Goal: Task Accomplishment & Management: Manage account settings

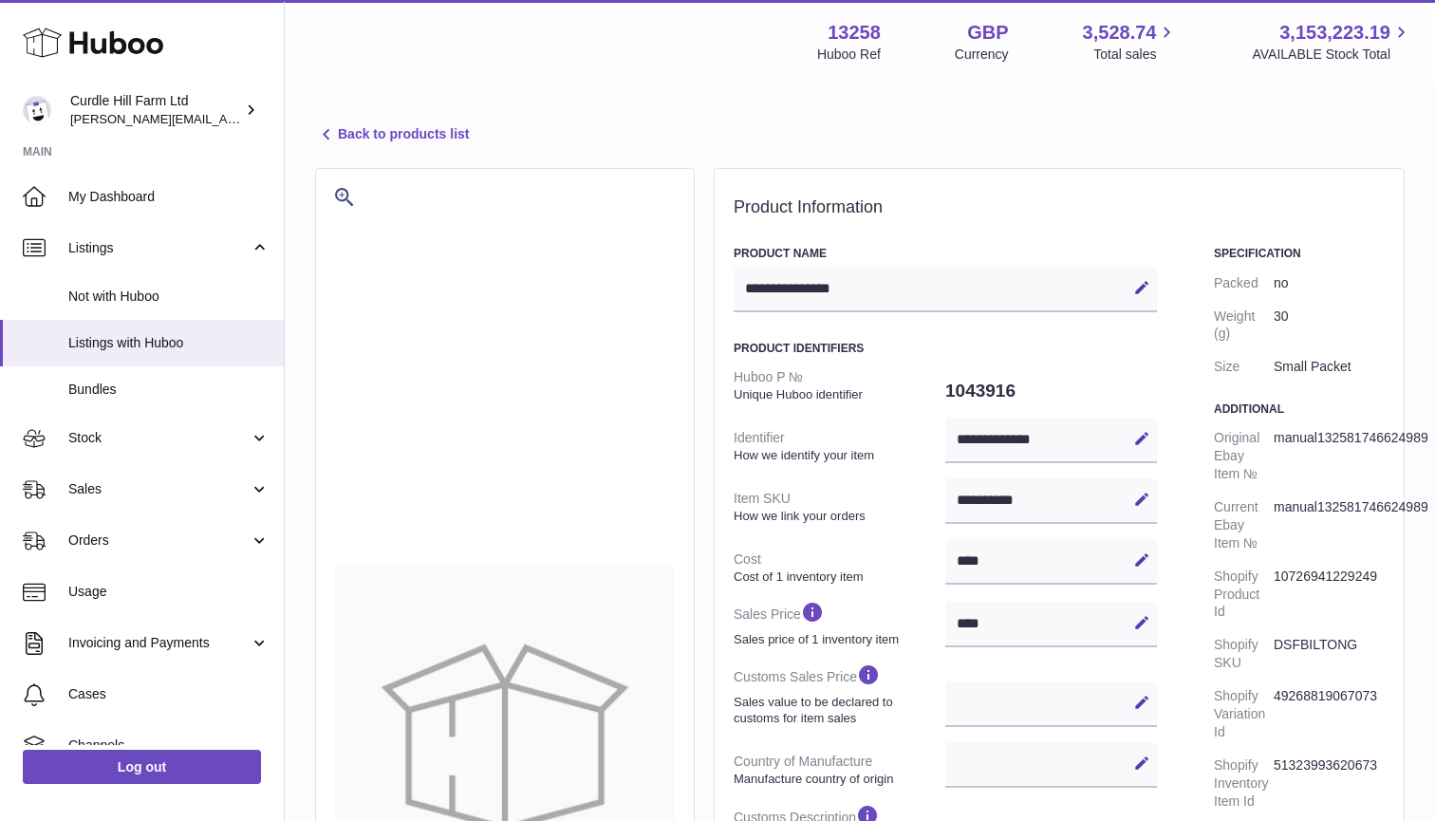
select select
select select "****"
click at [113, 431] on span "Stock" at bounding box center [158, 438] width 181 height 18
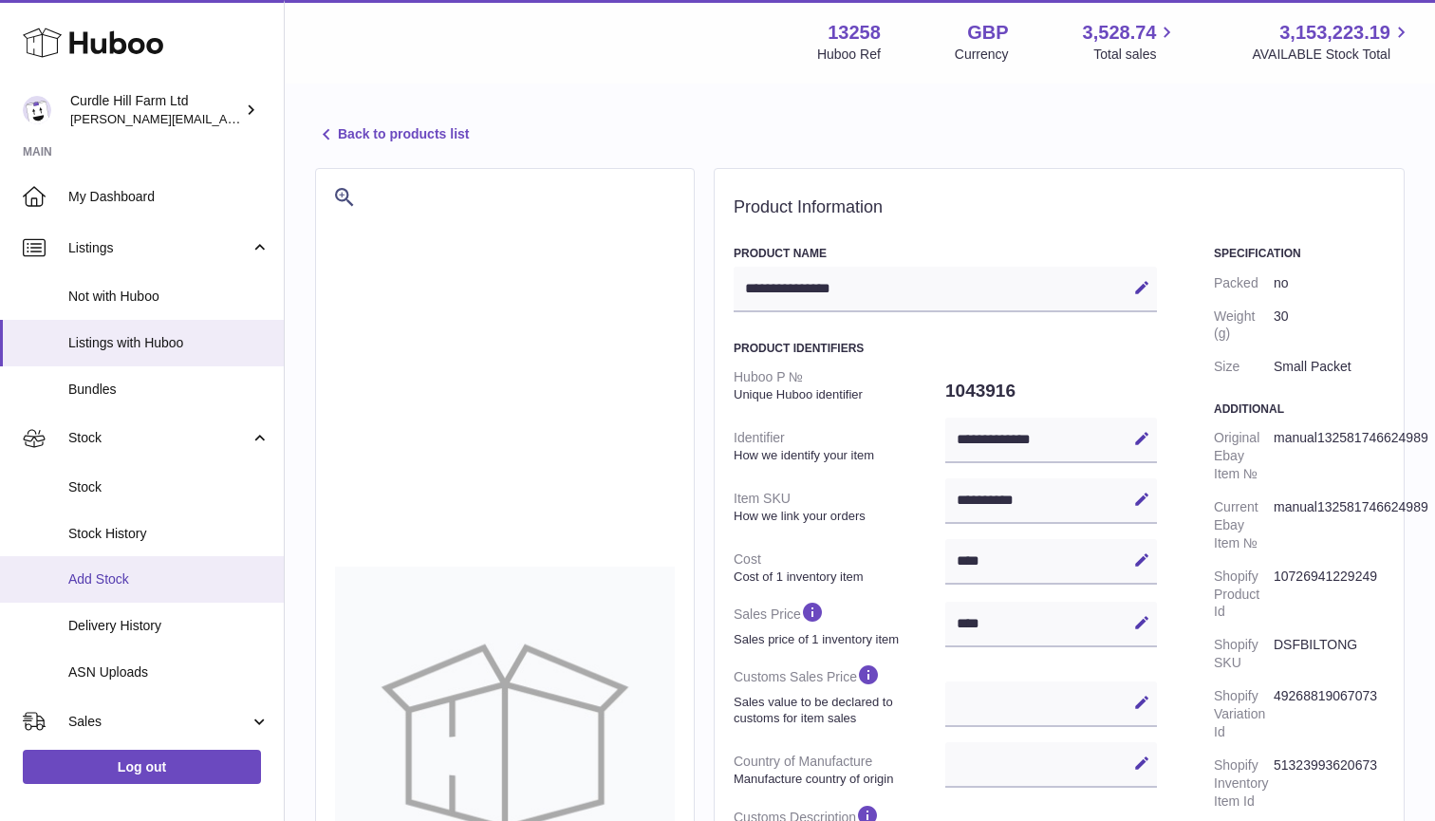
click at [93, 574] on span "Add Stock" at bounding box center [168, 580] width 201 height 18
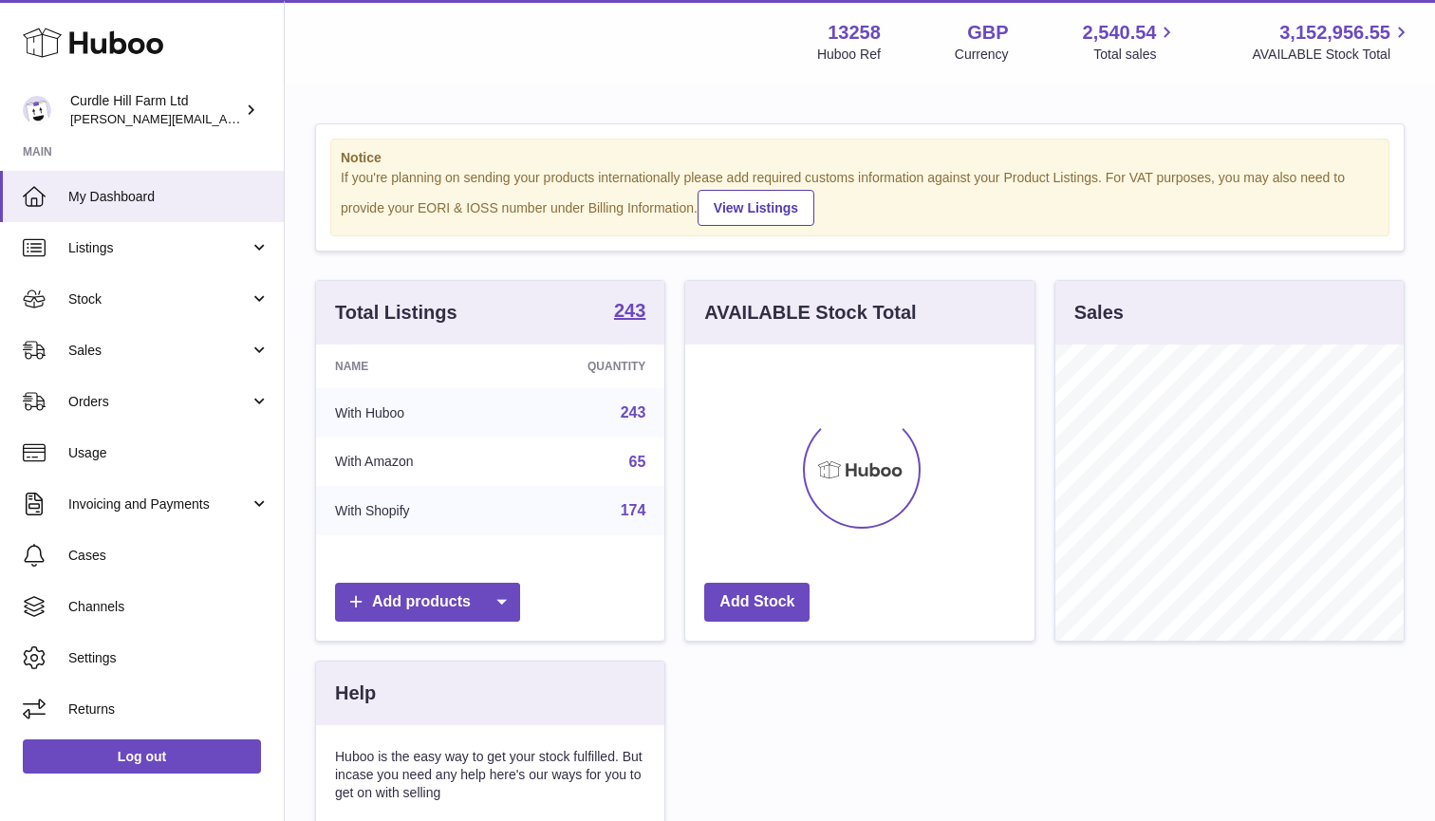
scroll to position [296, 349]
click at [201, 387] on link "Orders" at bounding box center [142, 401] width 284 height 51
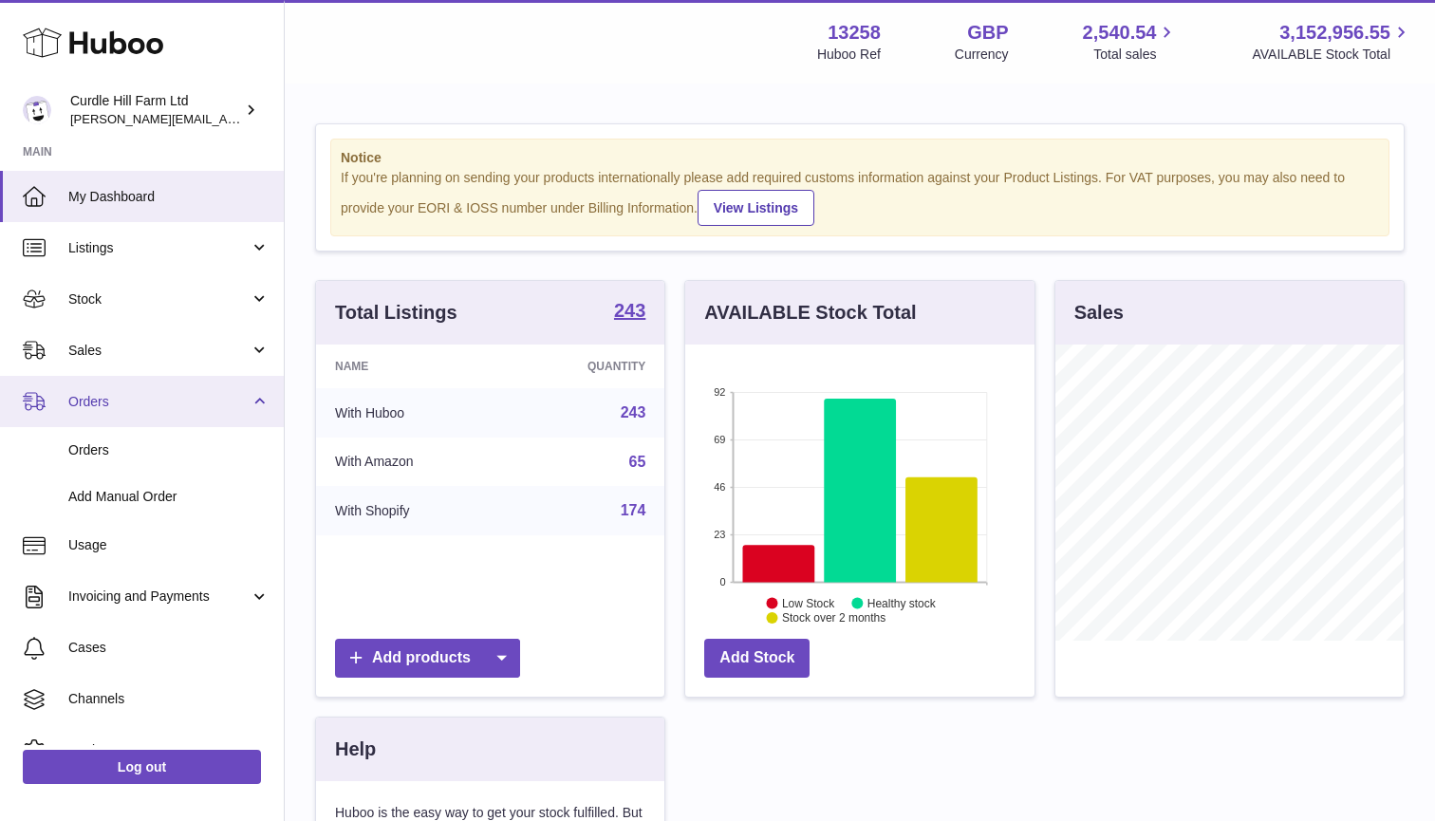
click at [256, 403] on link "Orders" at bounding box center [142, 401] width 284 height 51
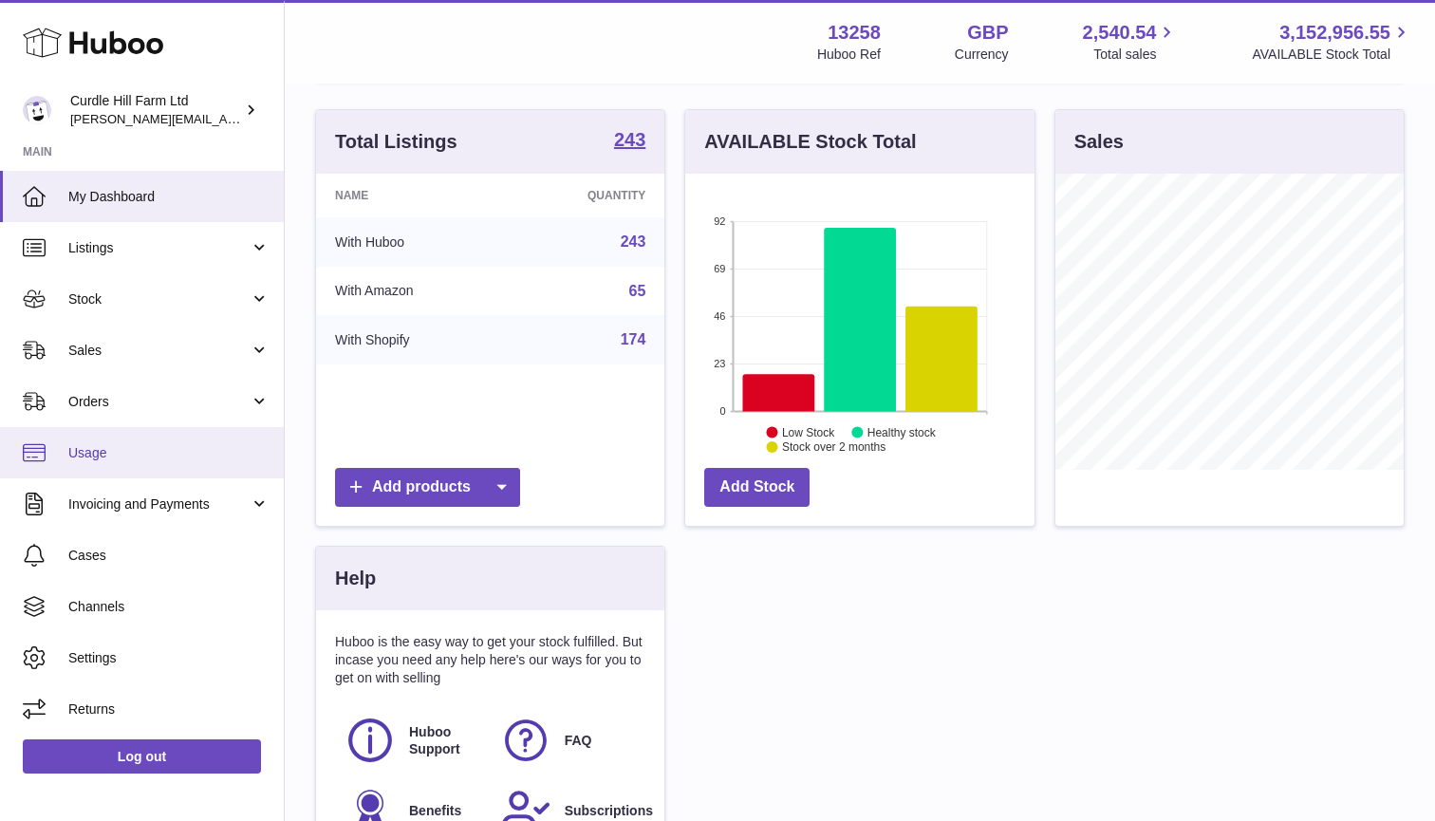
scroll to position [152, 0]
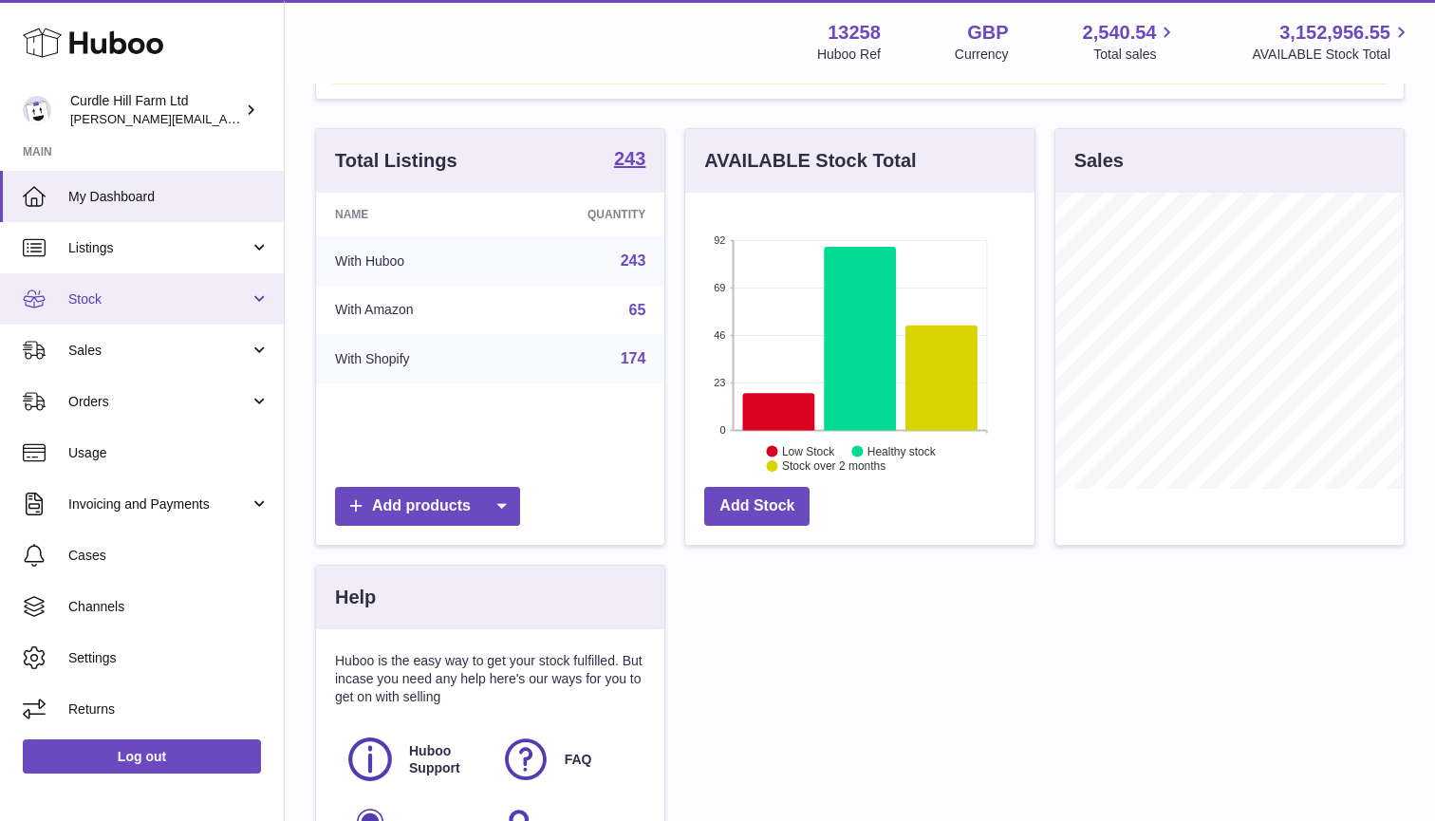
click at [265, 300] on link "Stock" at bounding box center [142, 298] width 284 height 51
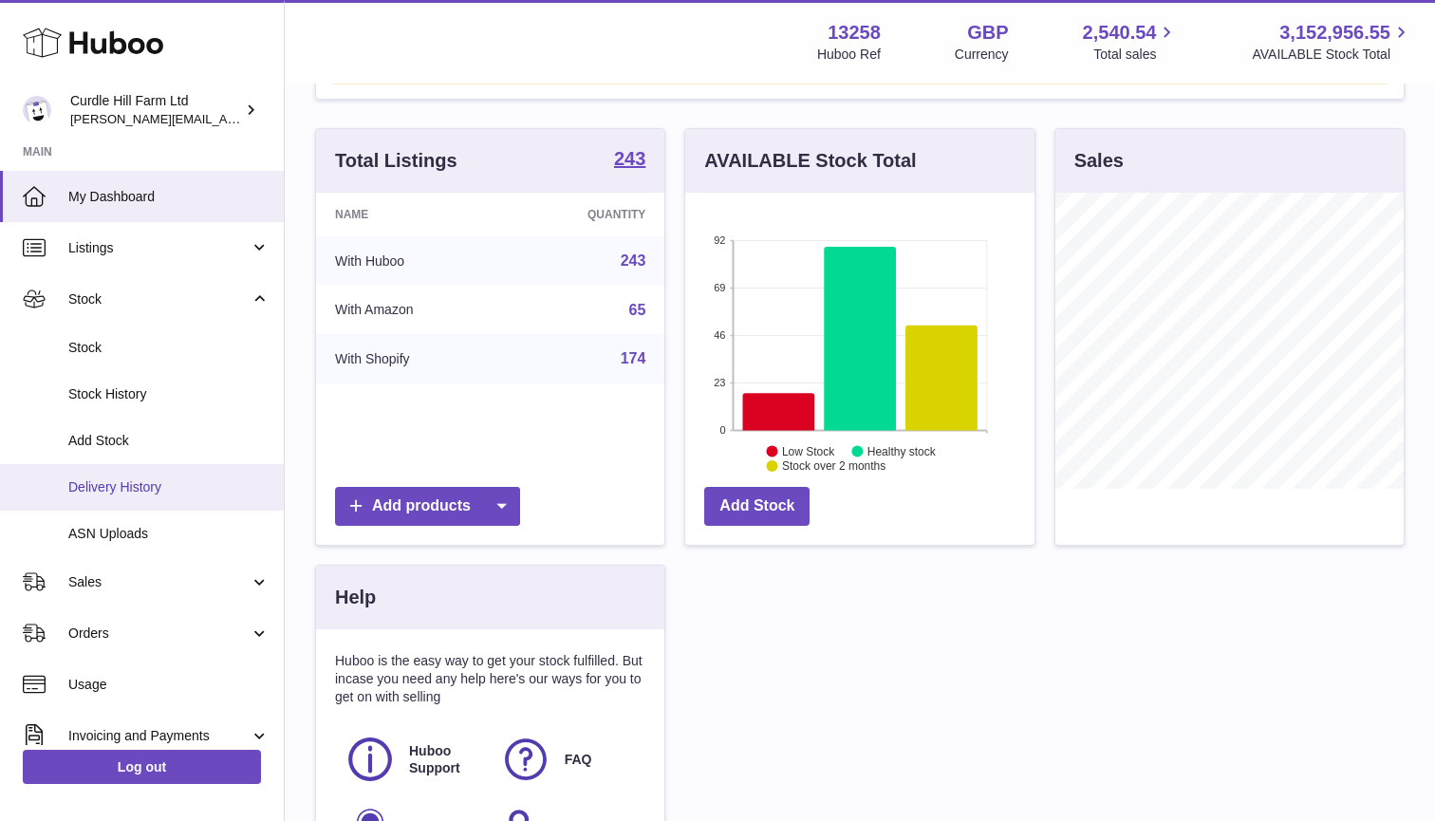
click at [160, 467] on link "Delivery History" at bounding box center [142, 487] width 284 height 47
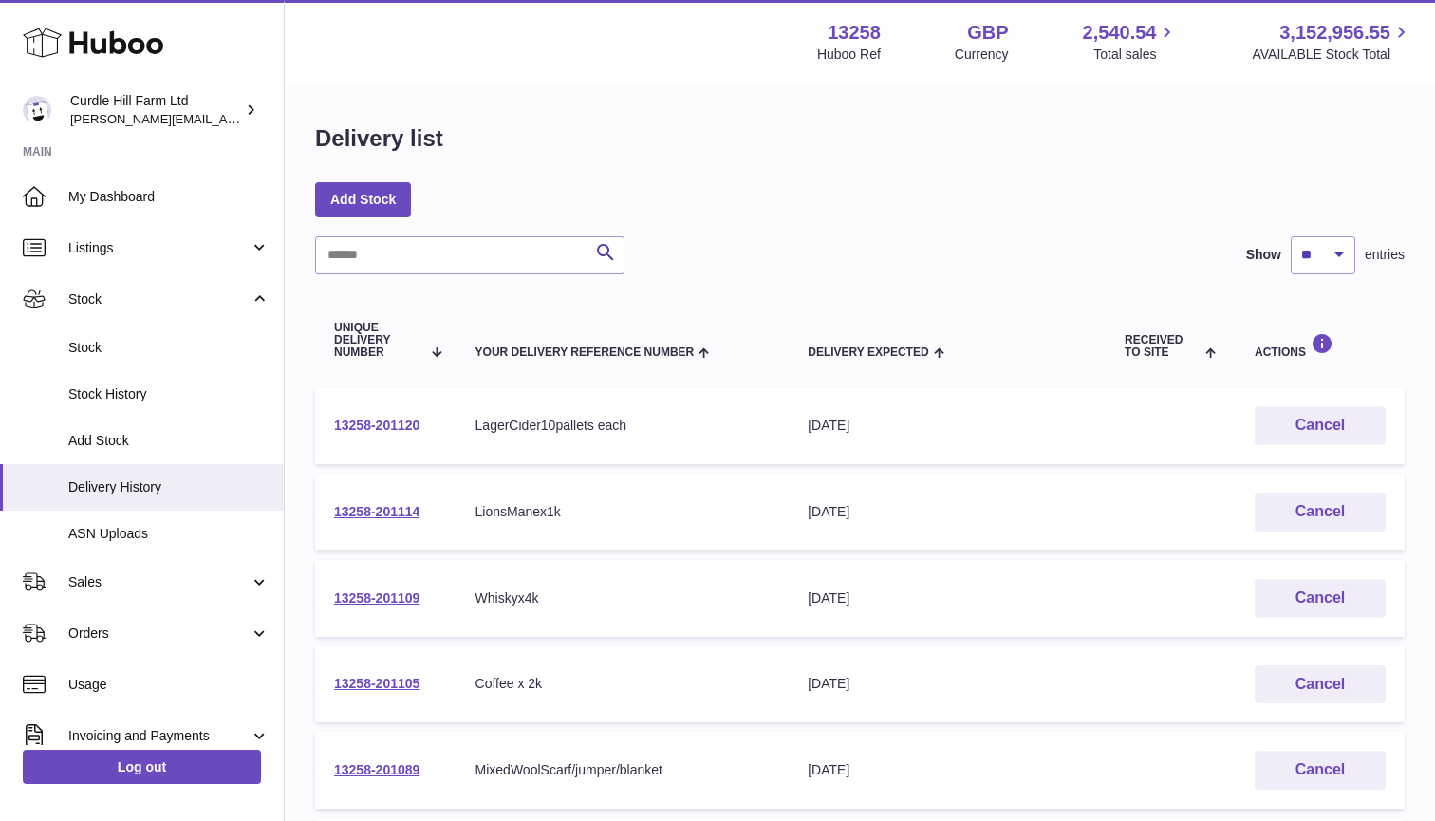
click at [409, 425] on link "13258-201120" at bounding box center [376, 425] width 85 height 15
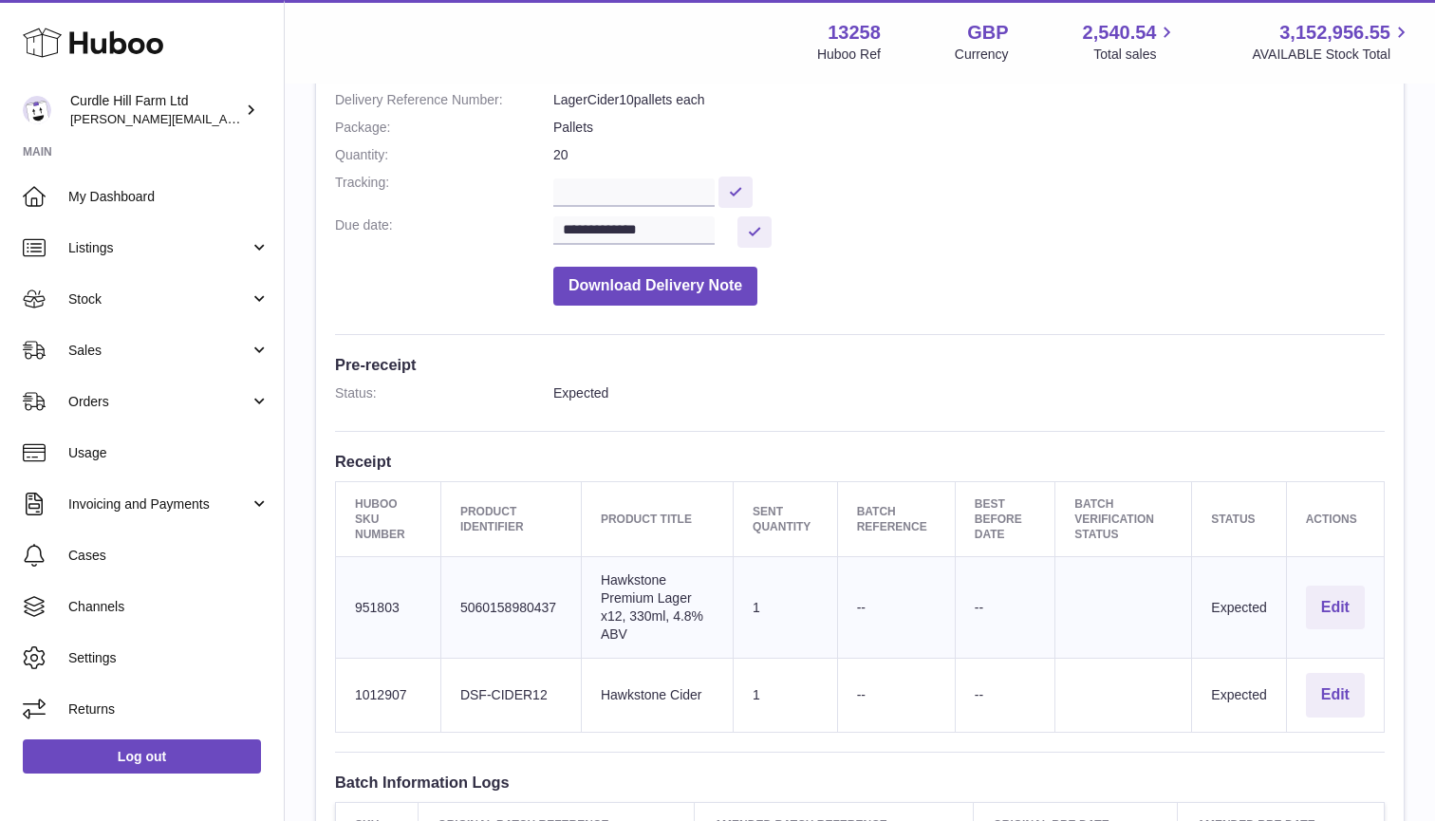
scroll to position [257, 0]
click at [1319, 586] on button "Edit" at bounding box center [1335, 606] width 59 height 45
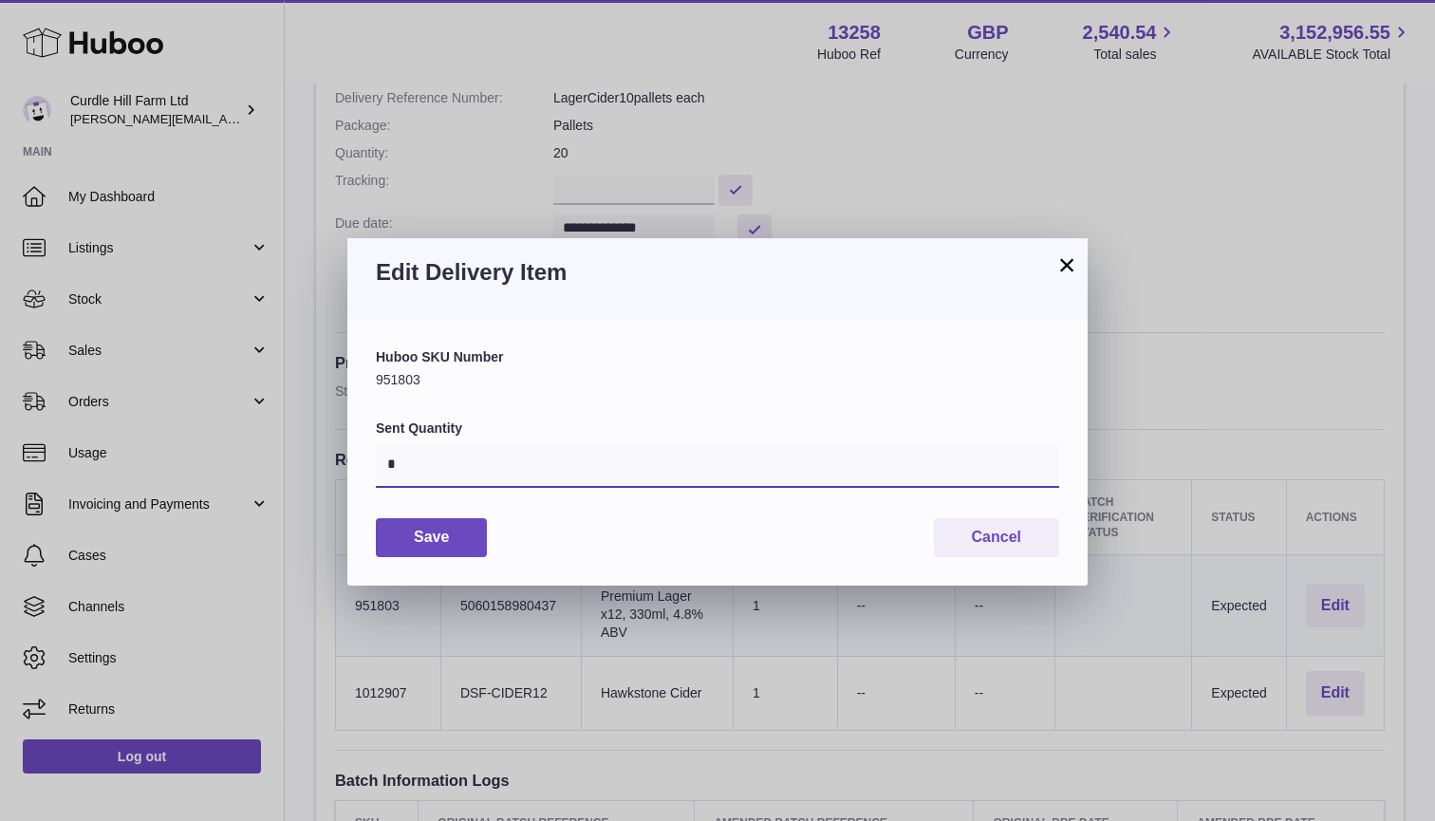
click at [404, 463] on input "*" at bounding box center [717, 465] width 683 height 46
type input "****"
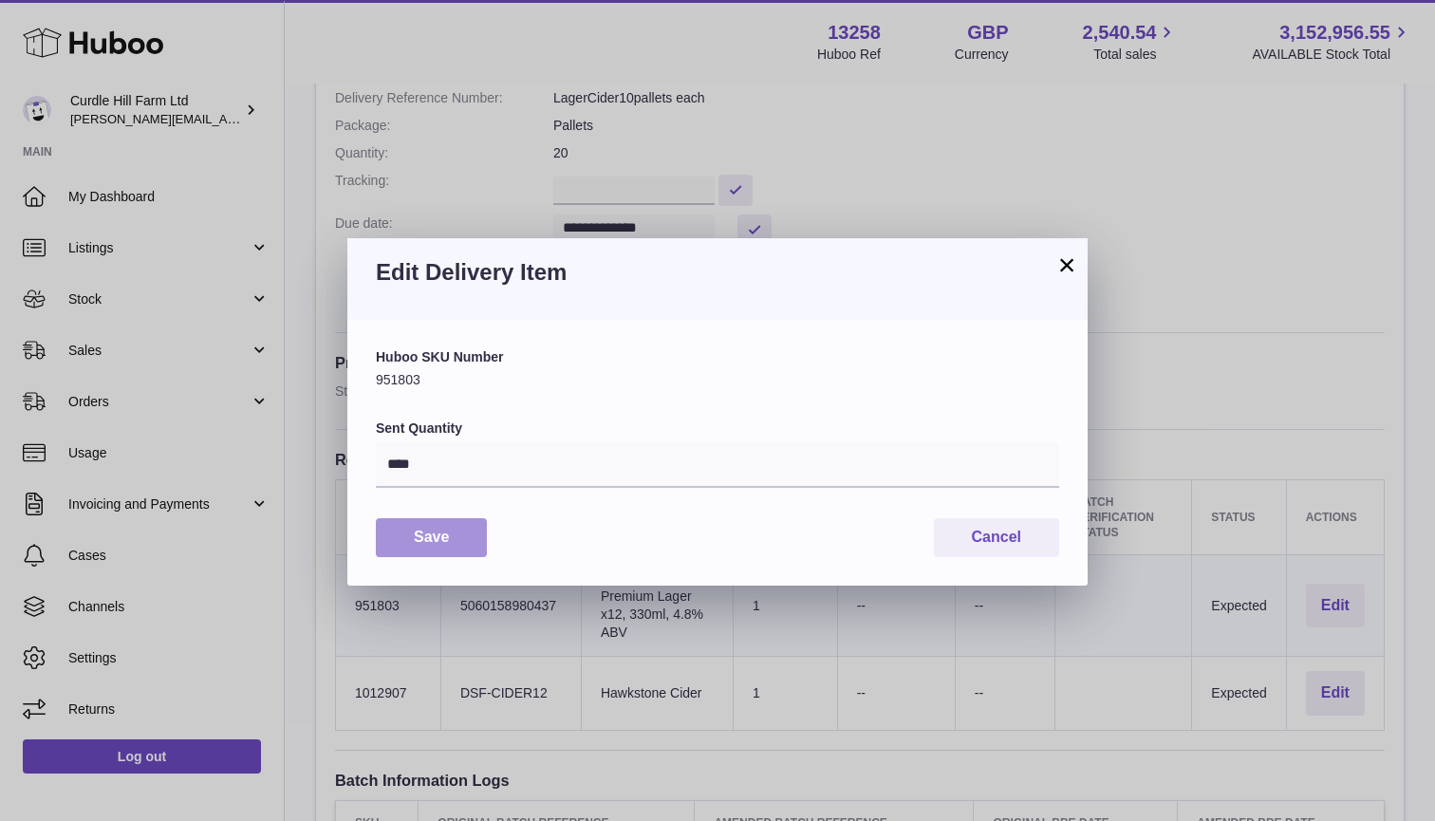
click at [412, 521] on button "Save" at bounding box center [431, 537] width 111 height 39
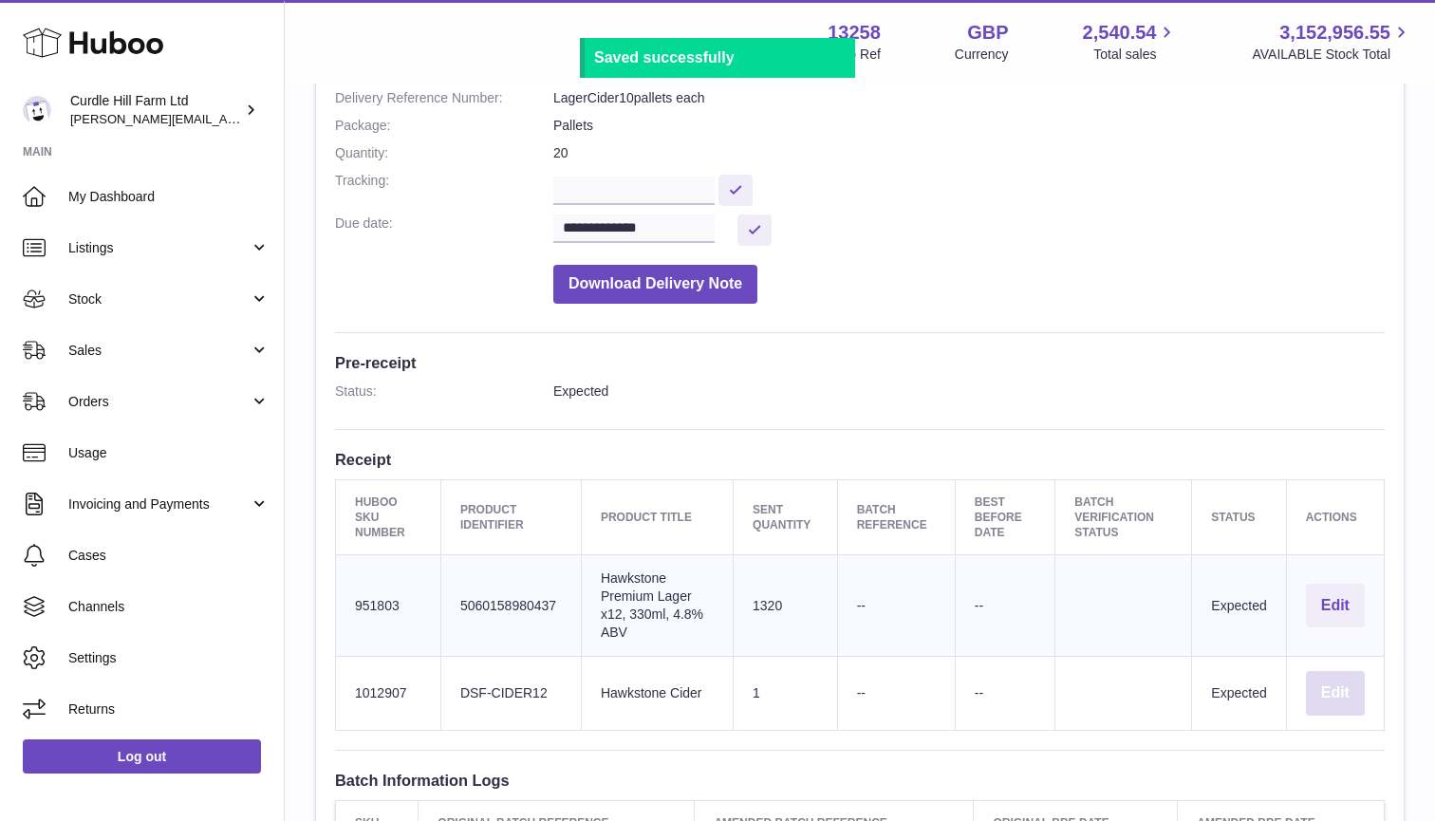
click at [1344, 671] on button "Edit" at bounding box center [1335, 693] width 59 height 45
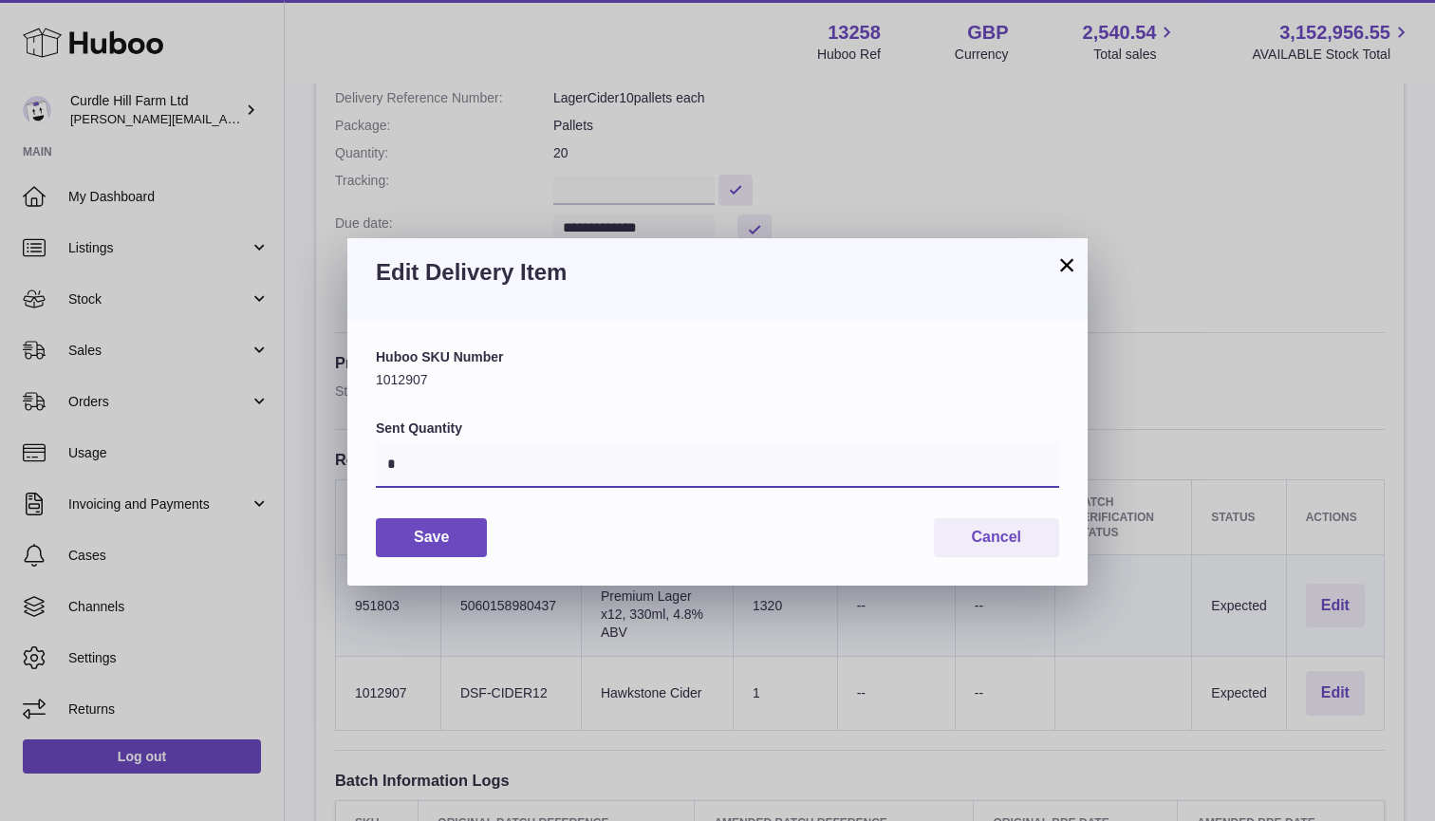
click at [425, 455] on input "*" at bounding box center [717, 465] width 683 height 46
type input "***"
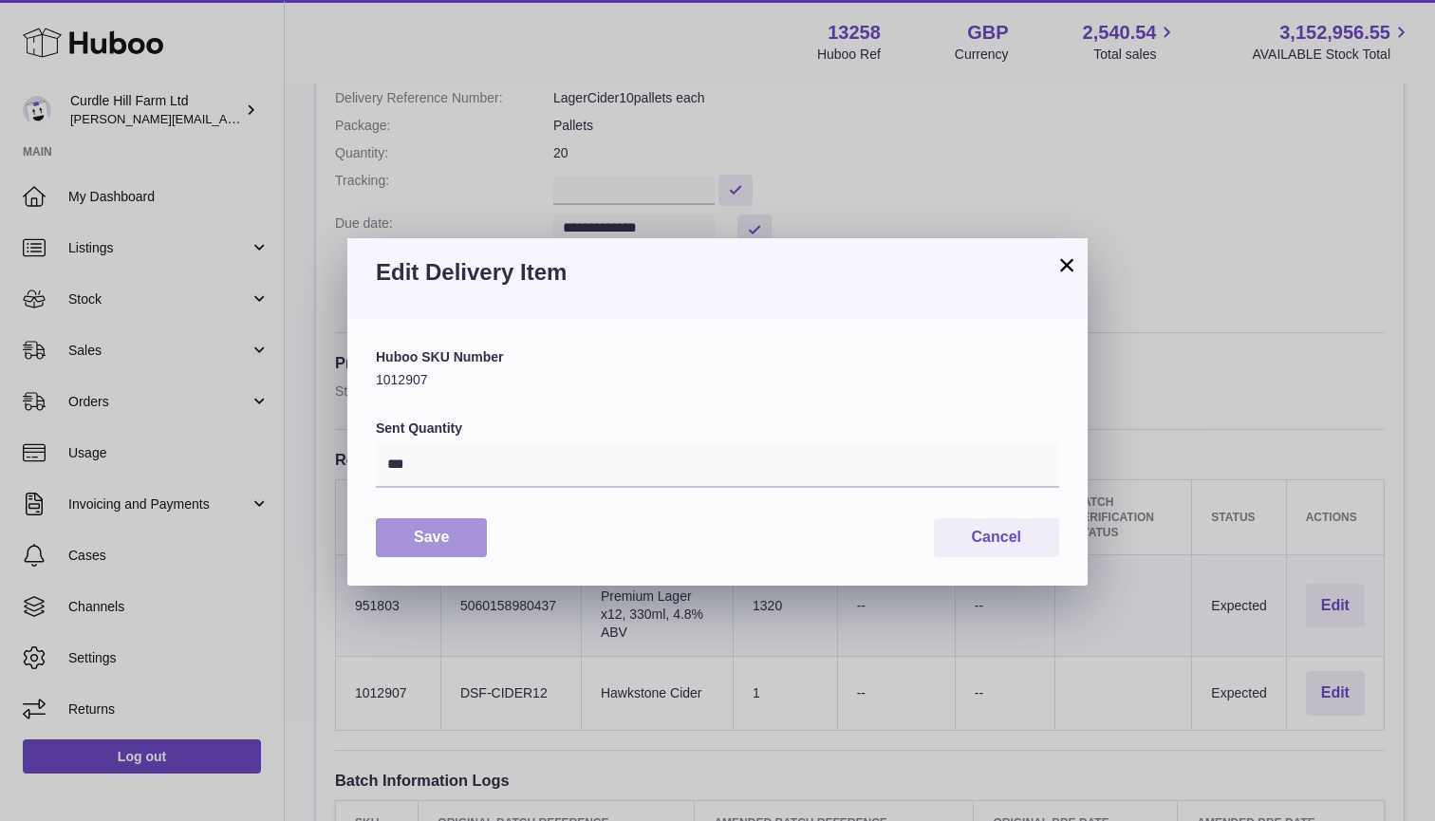
click at [436, 545] on button "Save" at bounding box center [431, 537] width 111 height 39
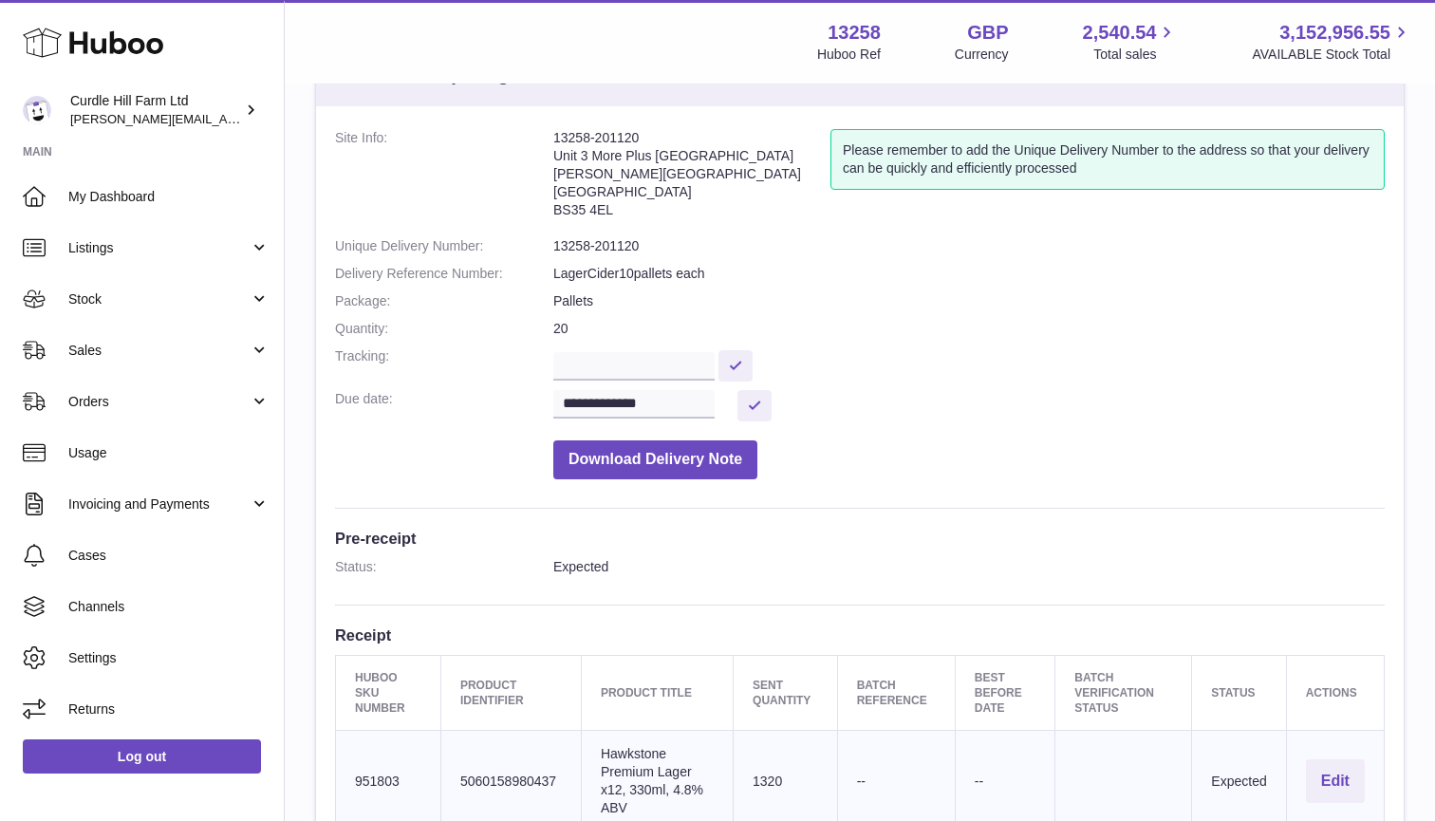
scroll to position [65, 0]
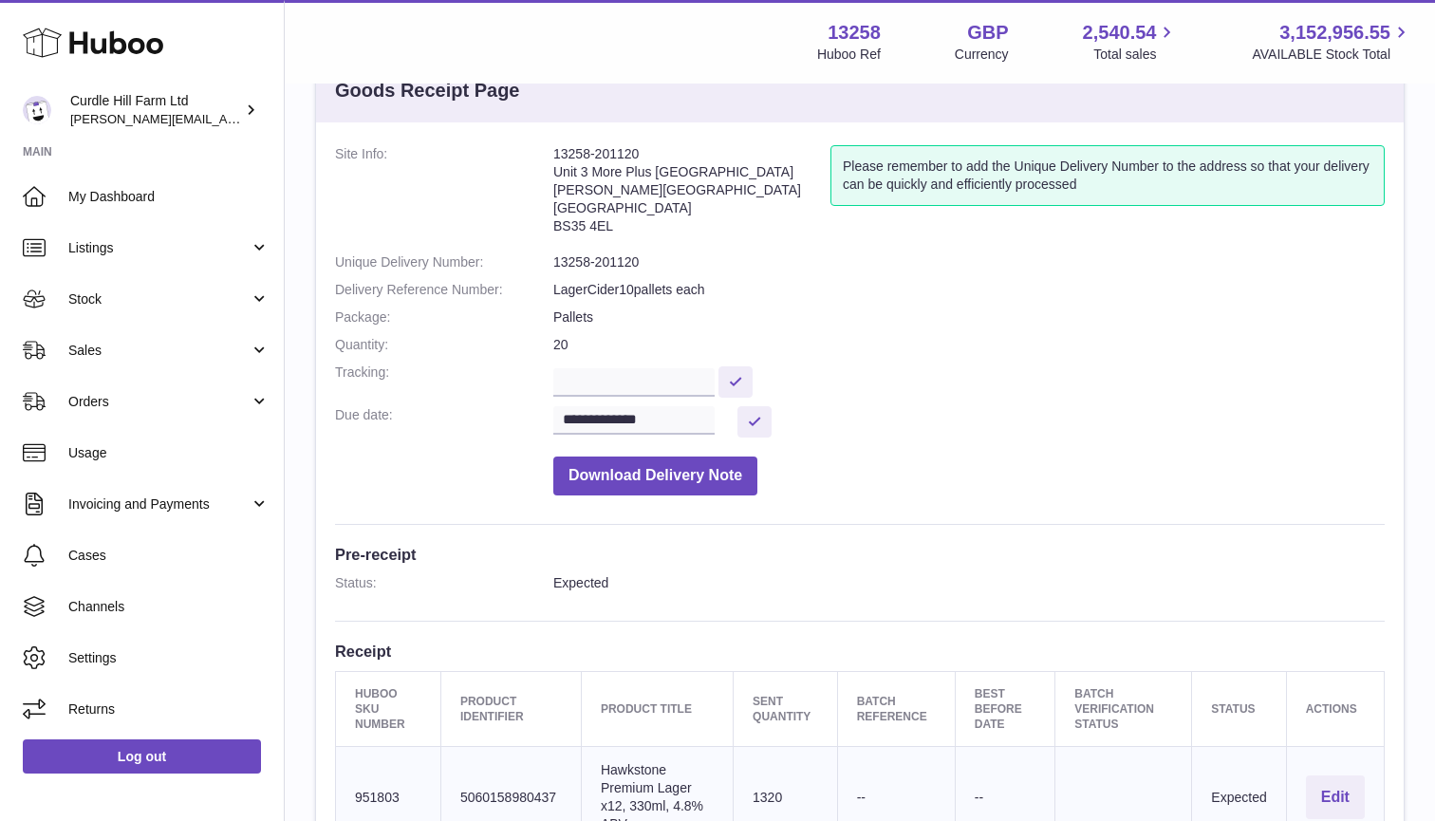
drag, startPoint x: 554, startPoint y: 155, endPoint x: 631, endPoint y: 215, distance: 97.4
click at [631, 215] on address "13258-201120 Unit 3 More Plus Central Park Hudson Avenue Severn Beach BS35 4EL" at bounding box center [691, 194] width 277 height 99
copy address "13258-201120 Unit 3 More Plus Central Park Hudson Avenue Severn Beach BS35 4EL"
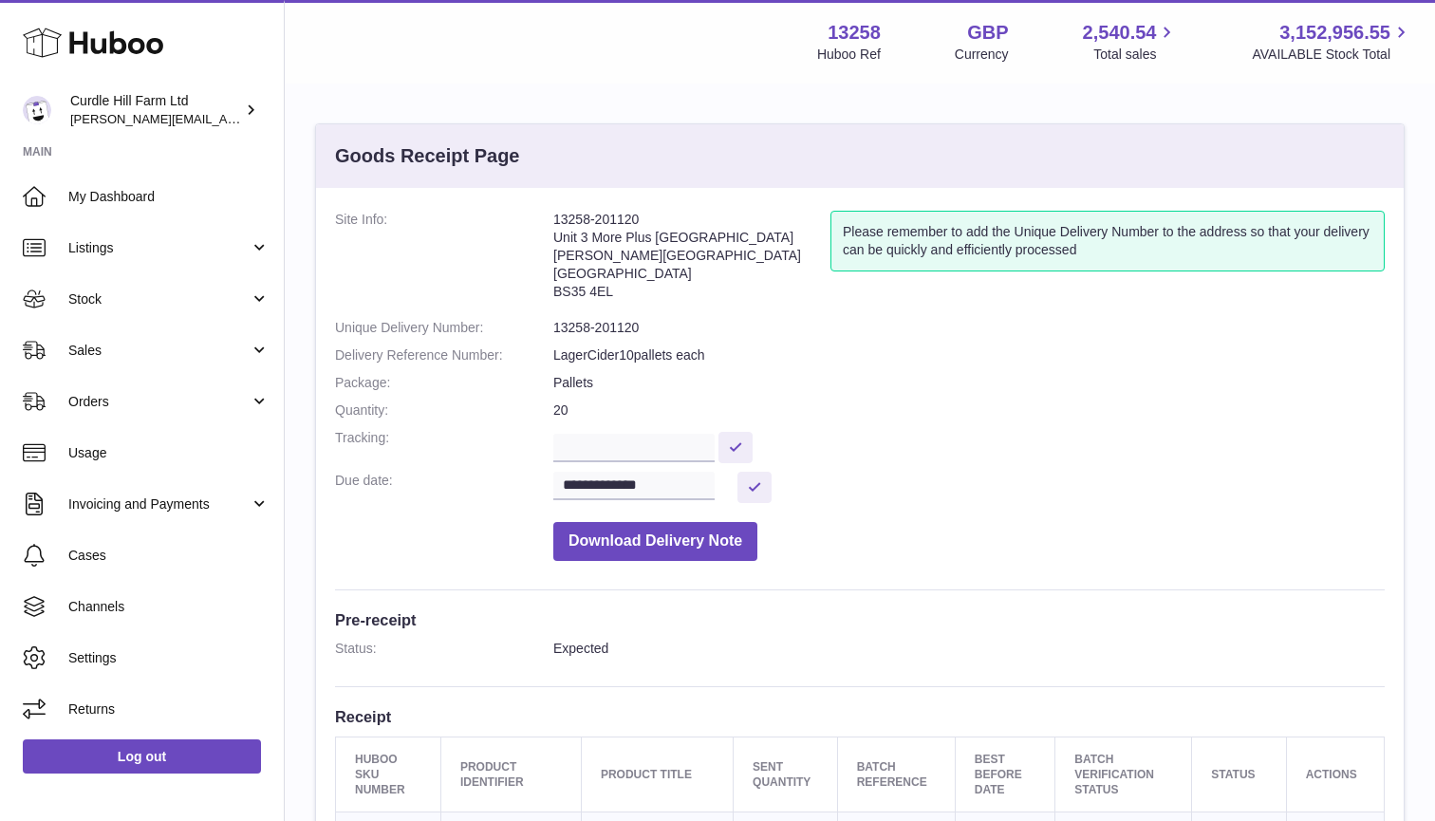
scroll to position [0, 0]
click at [86, 317] on link "Stock" at bounding box center [142, 298] width 284 height 51
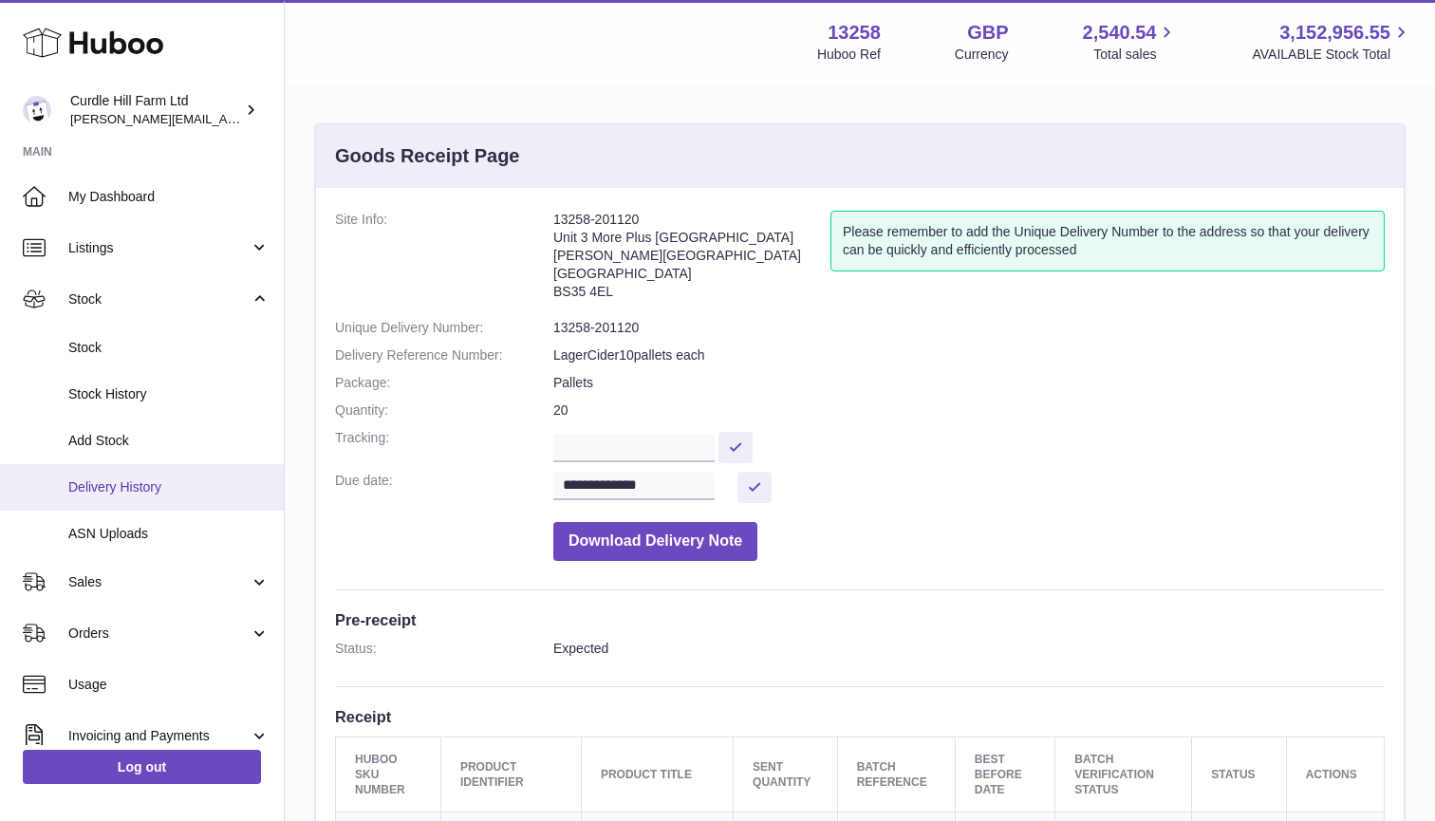
click at [98, 484] on span "Delivery History" at bounding box center [168, 487] width 201 height 18
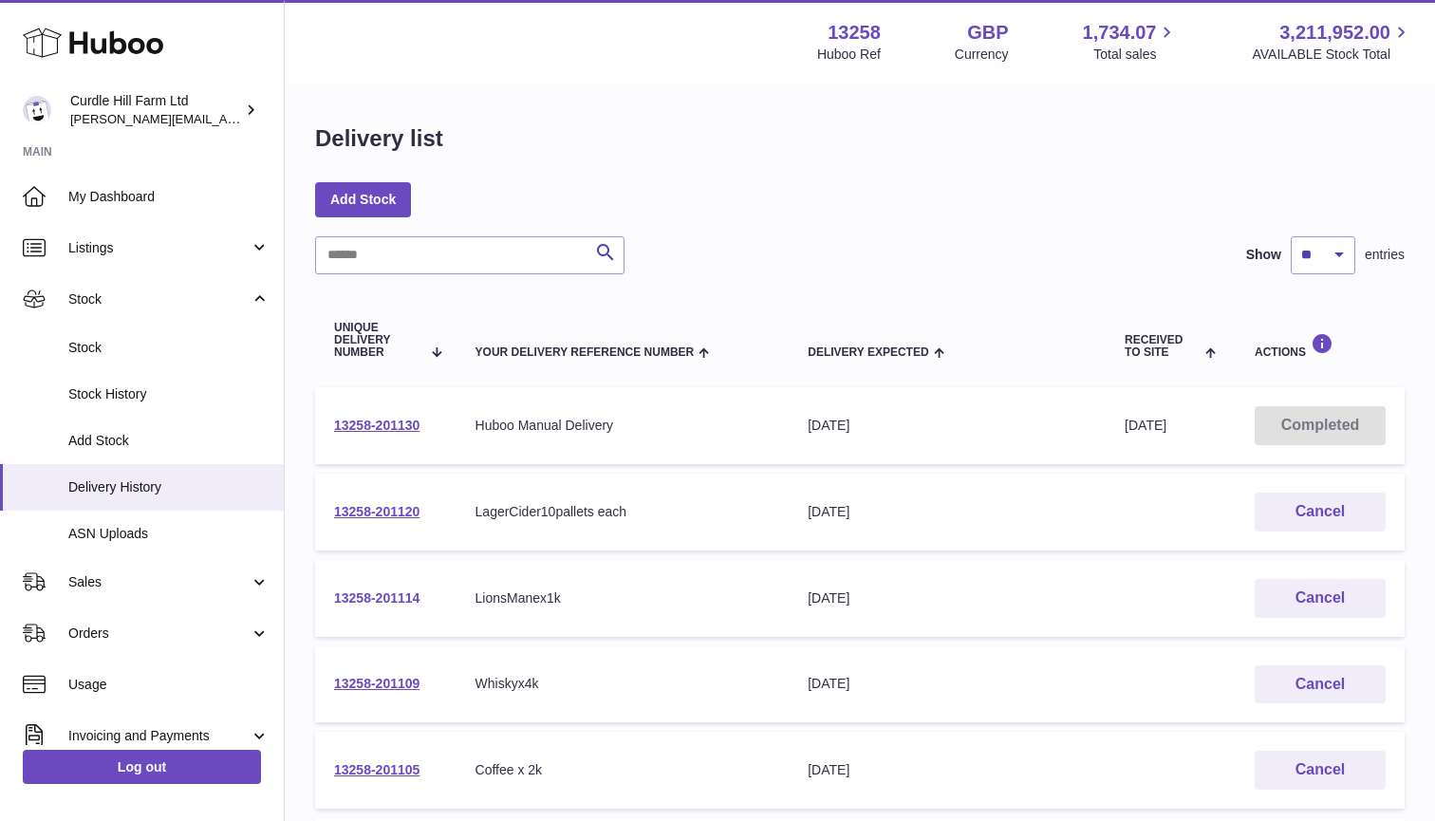
click at [377, 594] on link "13258-201114" at bounding box center [376, 597] width 85 height 15
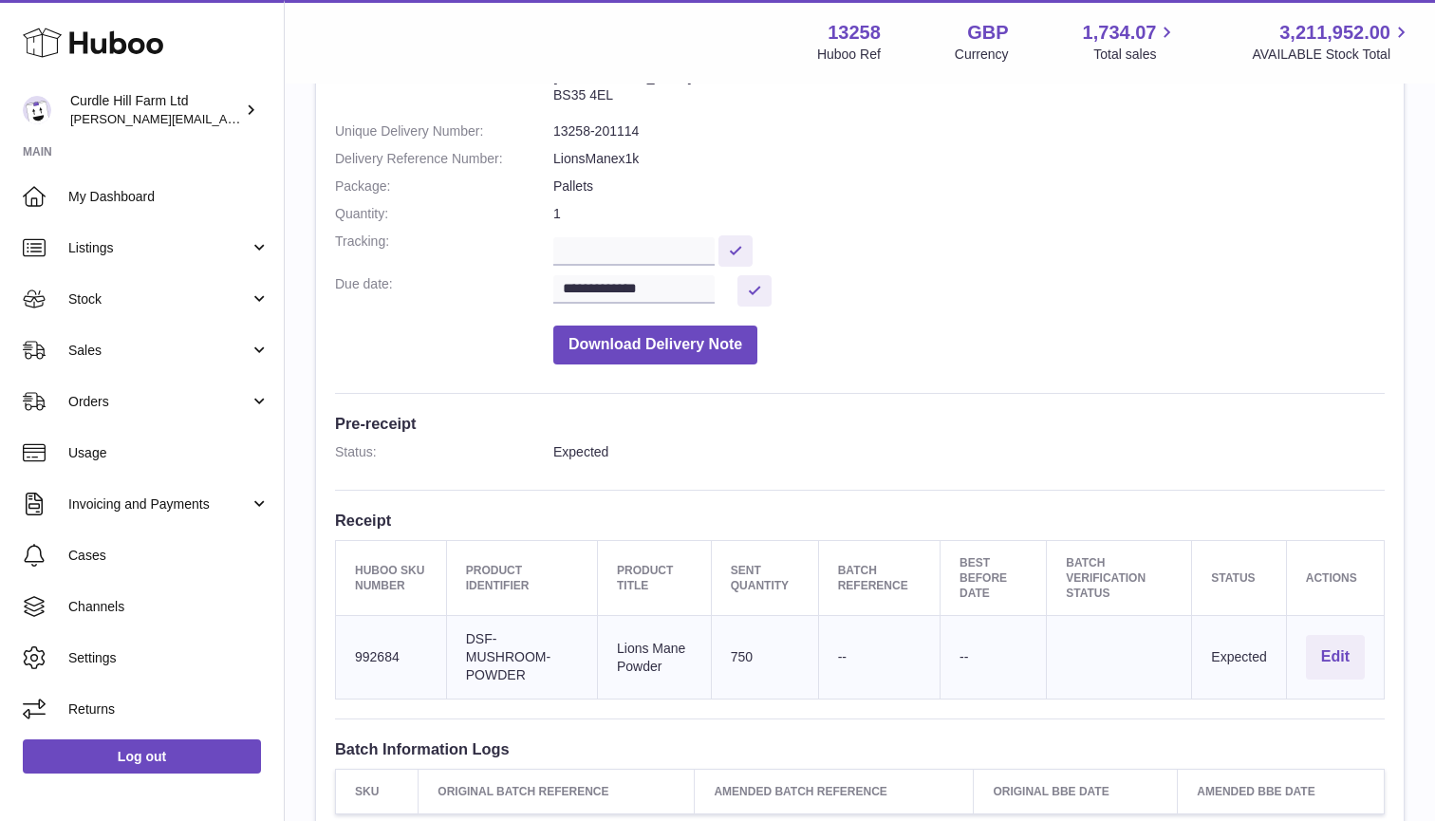
scroll to position [213, 0]
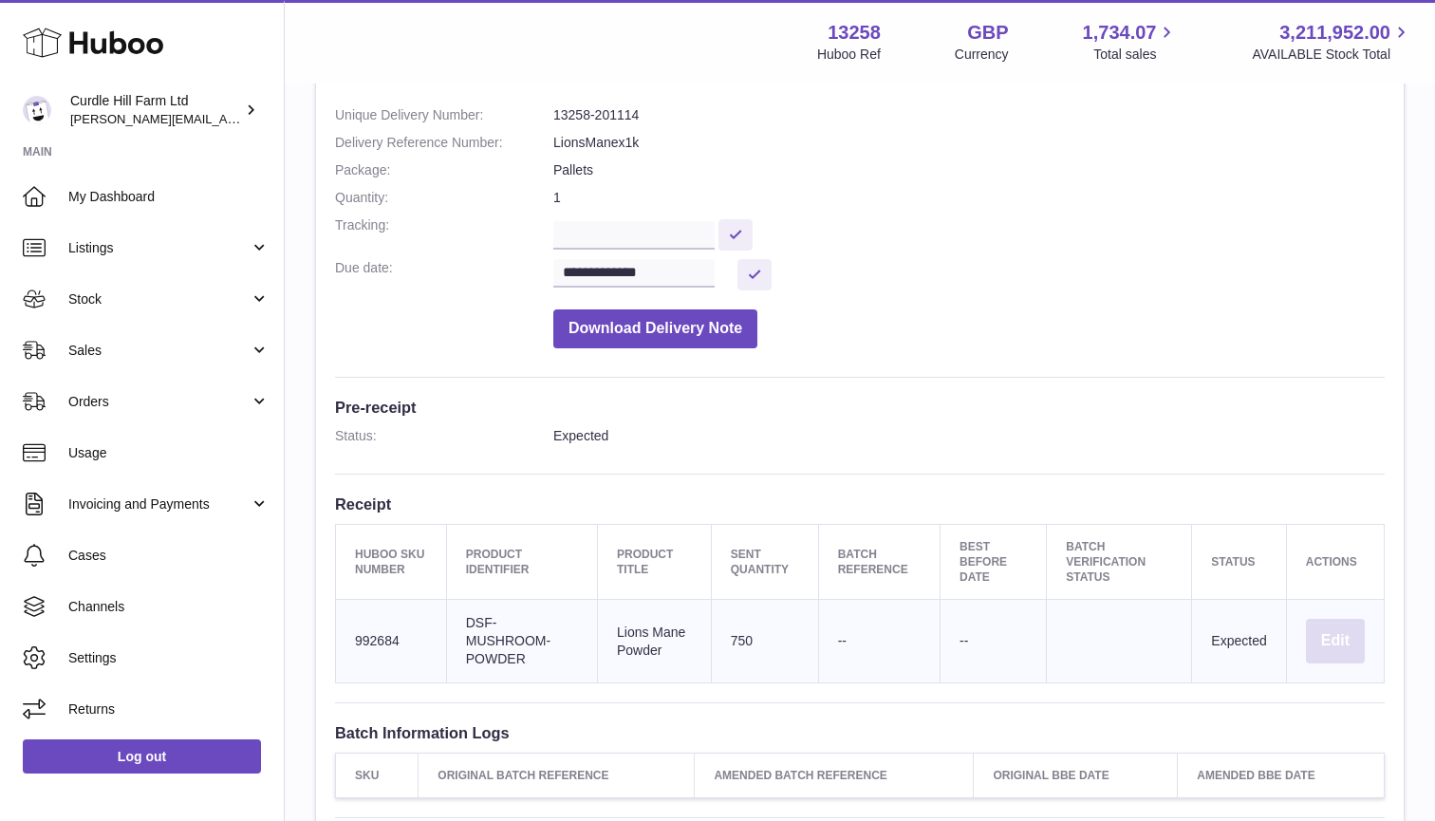
click at [1339, 619] on button "Edit" at bounding box center [1335, 641] width 59 height 45
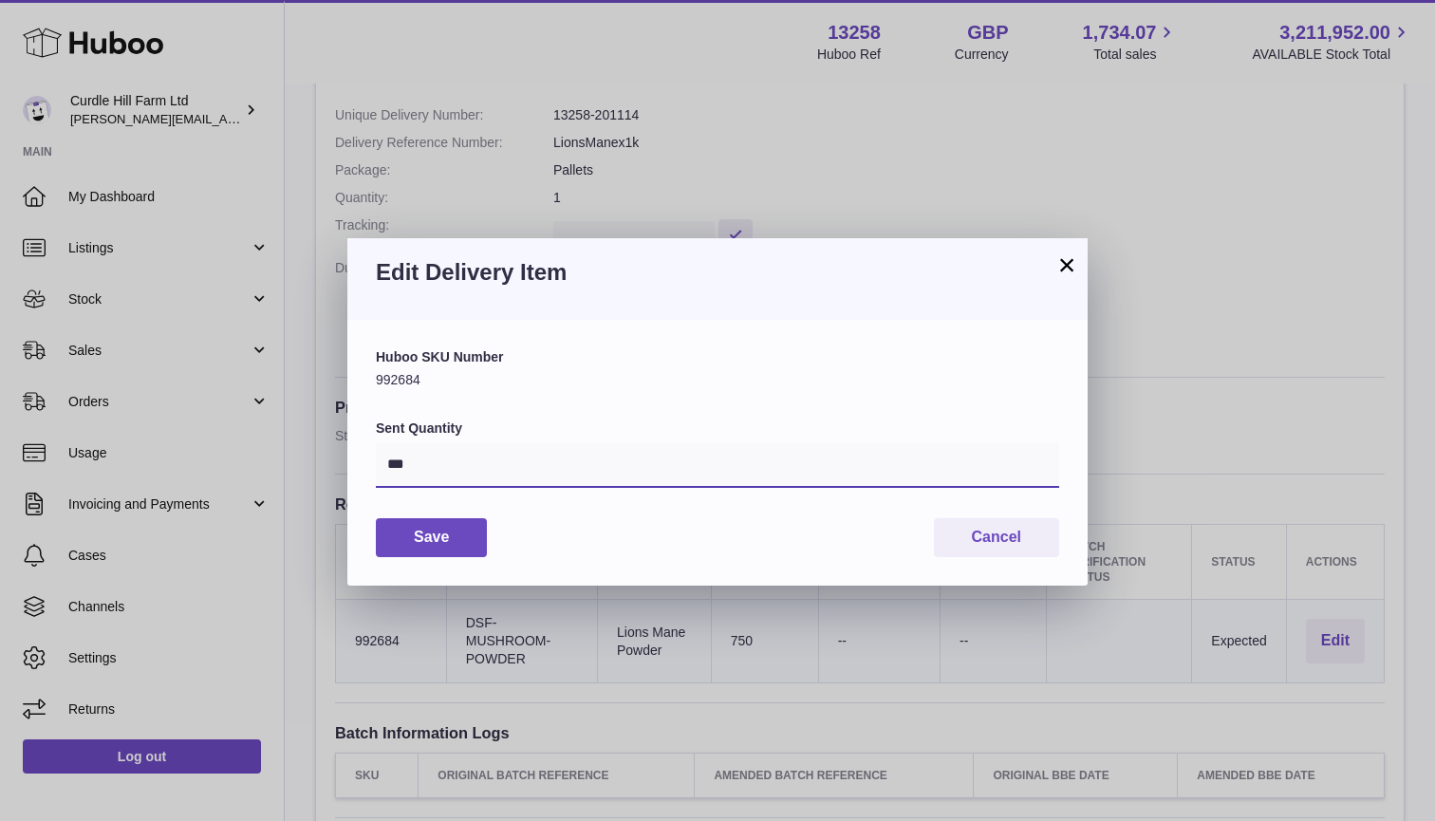
click at [425, 467] on input "***" at bounding box center [717, 465] width 683 height 46
drag, startPoint x: 425, startPoint y: 467, endPoint x: 403, endPoint y: 467, distance: 21.8
click at [403, 467] on input "***" at bounding box center [717, 465] width 683 height 46
type input "****"
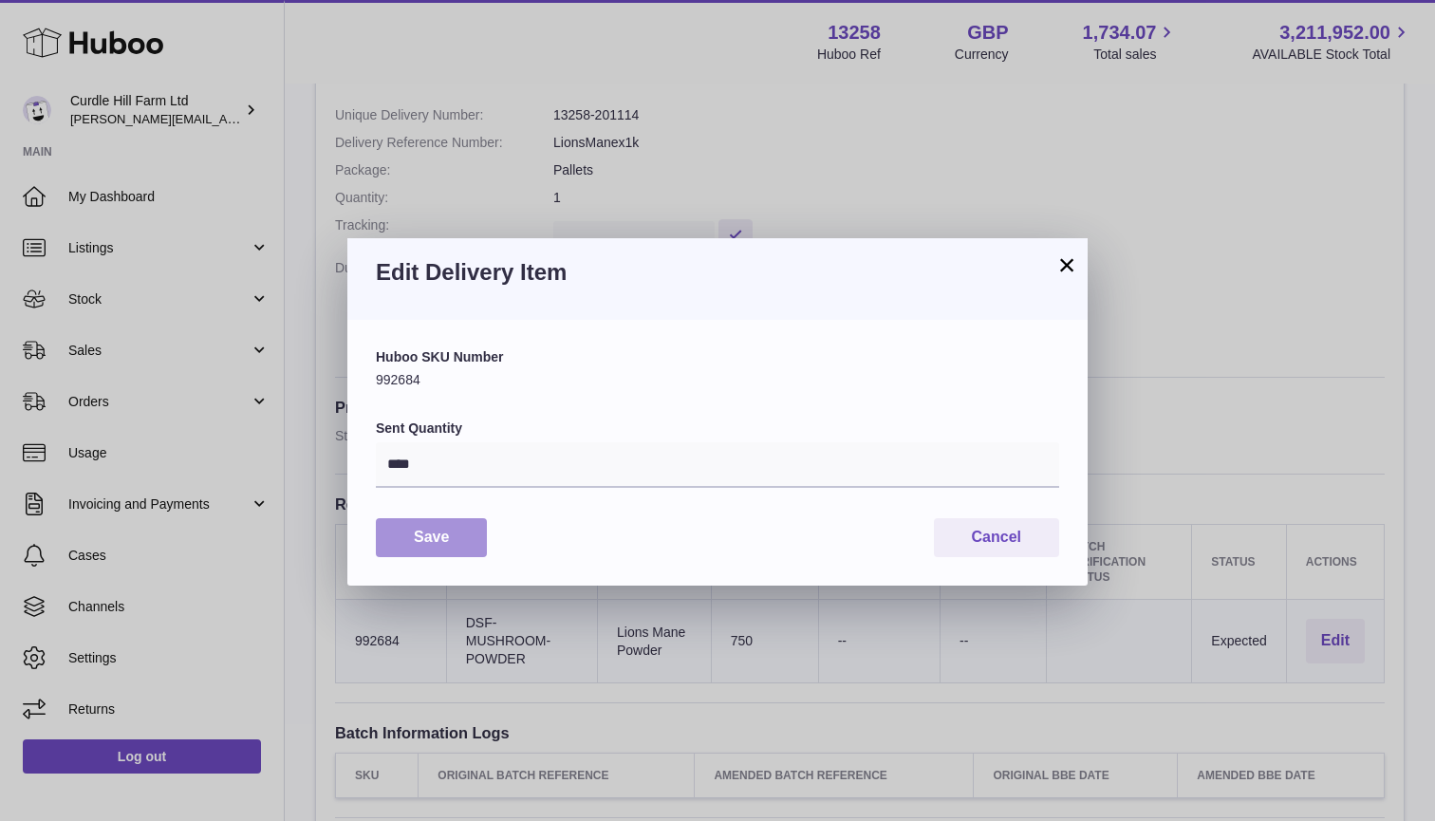
click at [456, 534] on button "Save" at bounding box center [431, 537] width 111 height 39
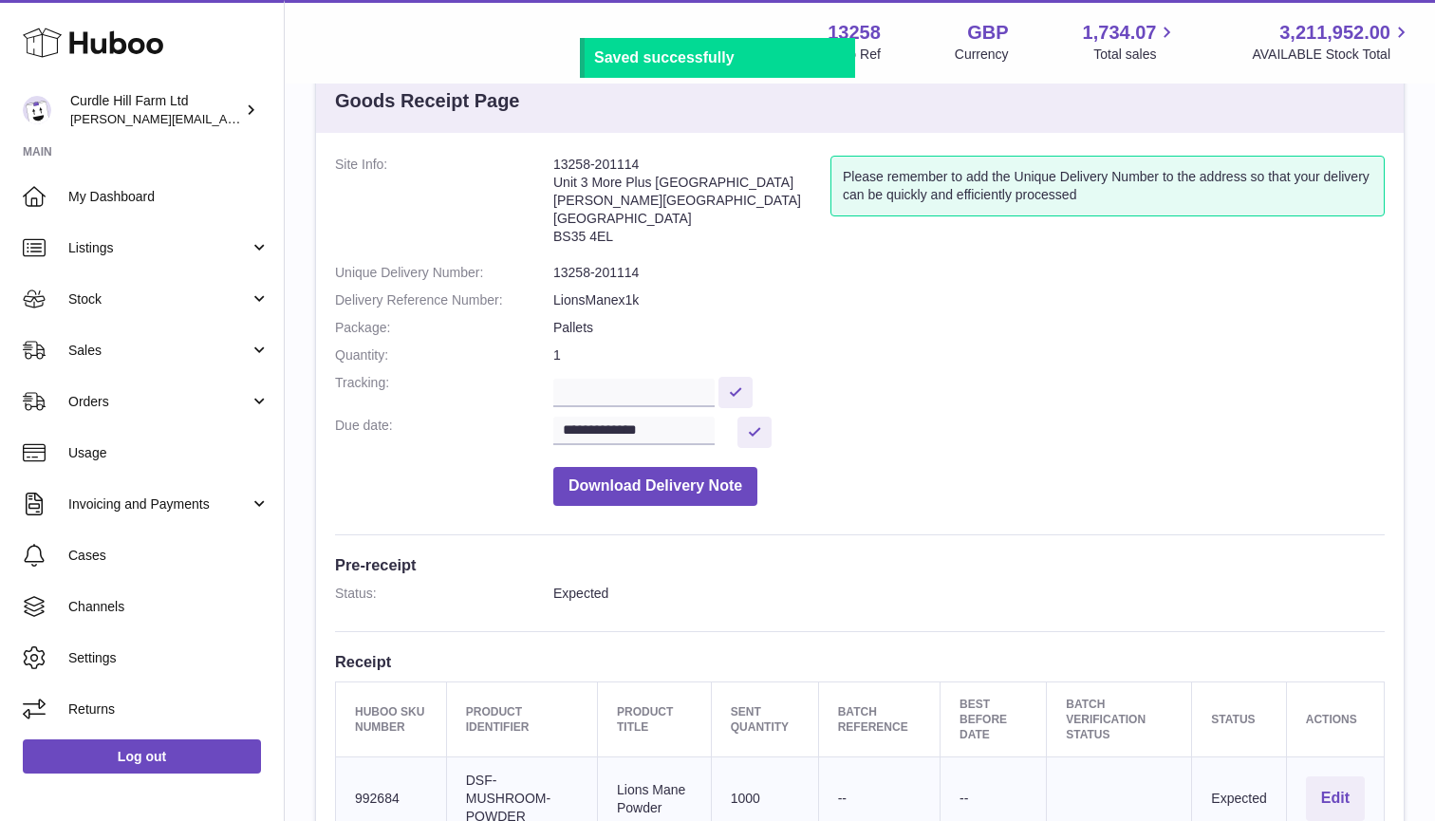
scroll to position [23, 0]
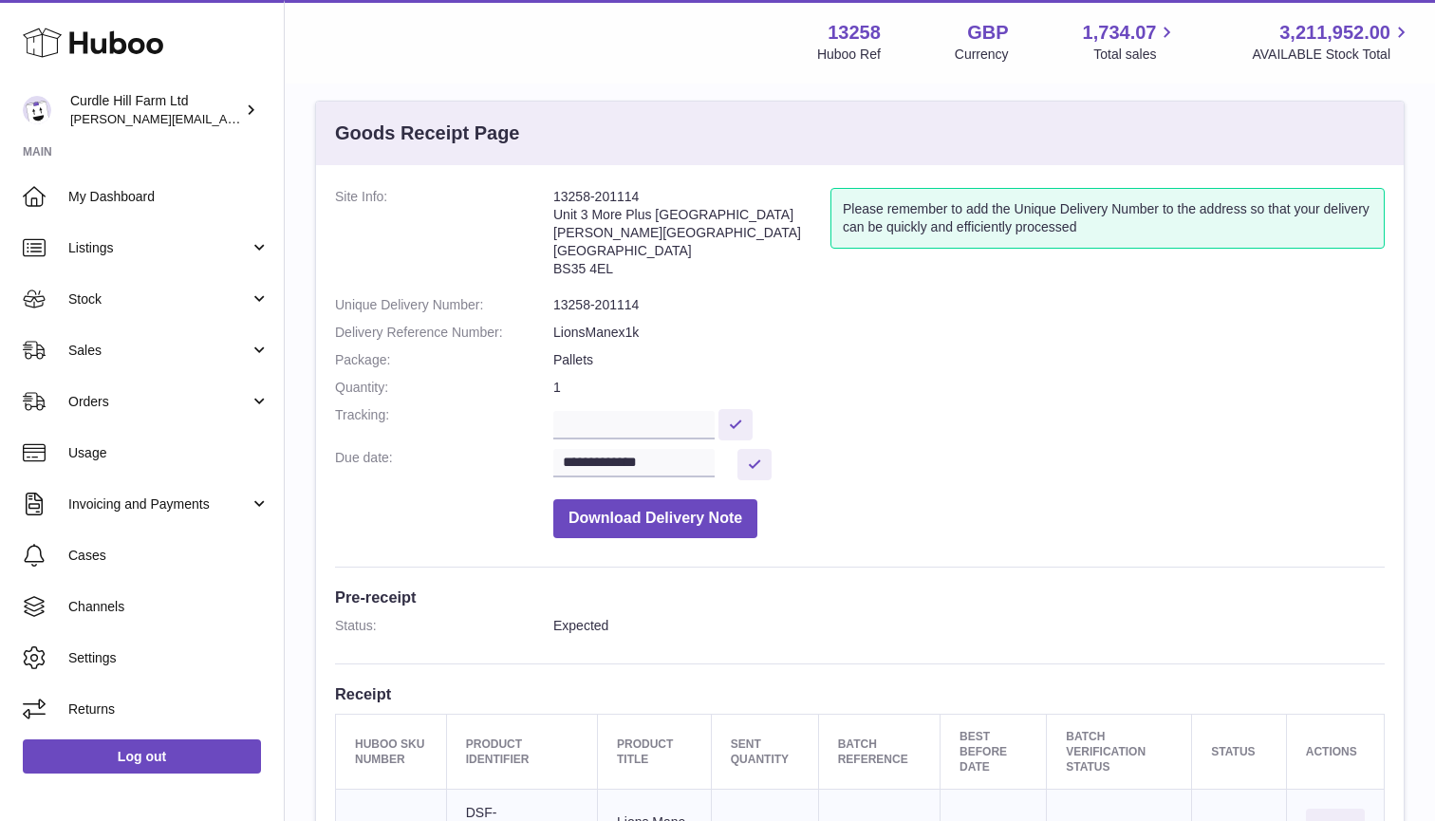
drag, startPoint x: 553, startPoint y: 195, endPoint x: 628, endPoint y: 262, distance: 100.8
click at [628, 262] on address "13258-201114 Unit 3 More Plus Central Park Hudson Avenue Severn Beach BS35 4EL" at bounding box center [691, 237] width 277 height 99
copy address "13258-201114 Unit 3 More Plus Central Park Hudson Avenue Severn Beach BS35 4EL"
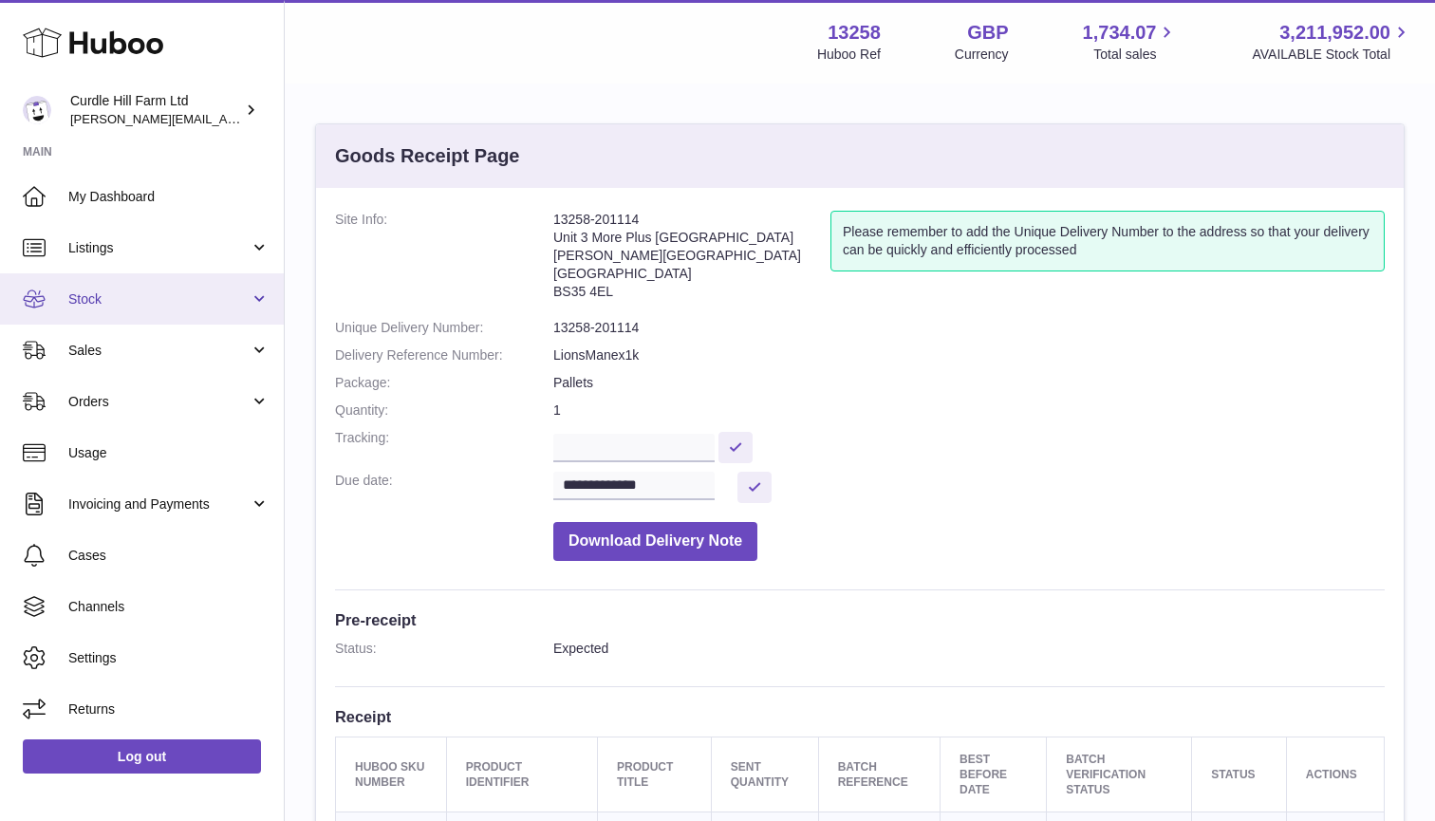
scroll to position [0, 0]
click at [151, 283] on link "Stock" at bounding box center [142, 298] width 284 height 51
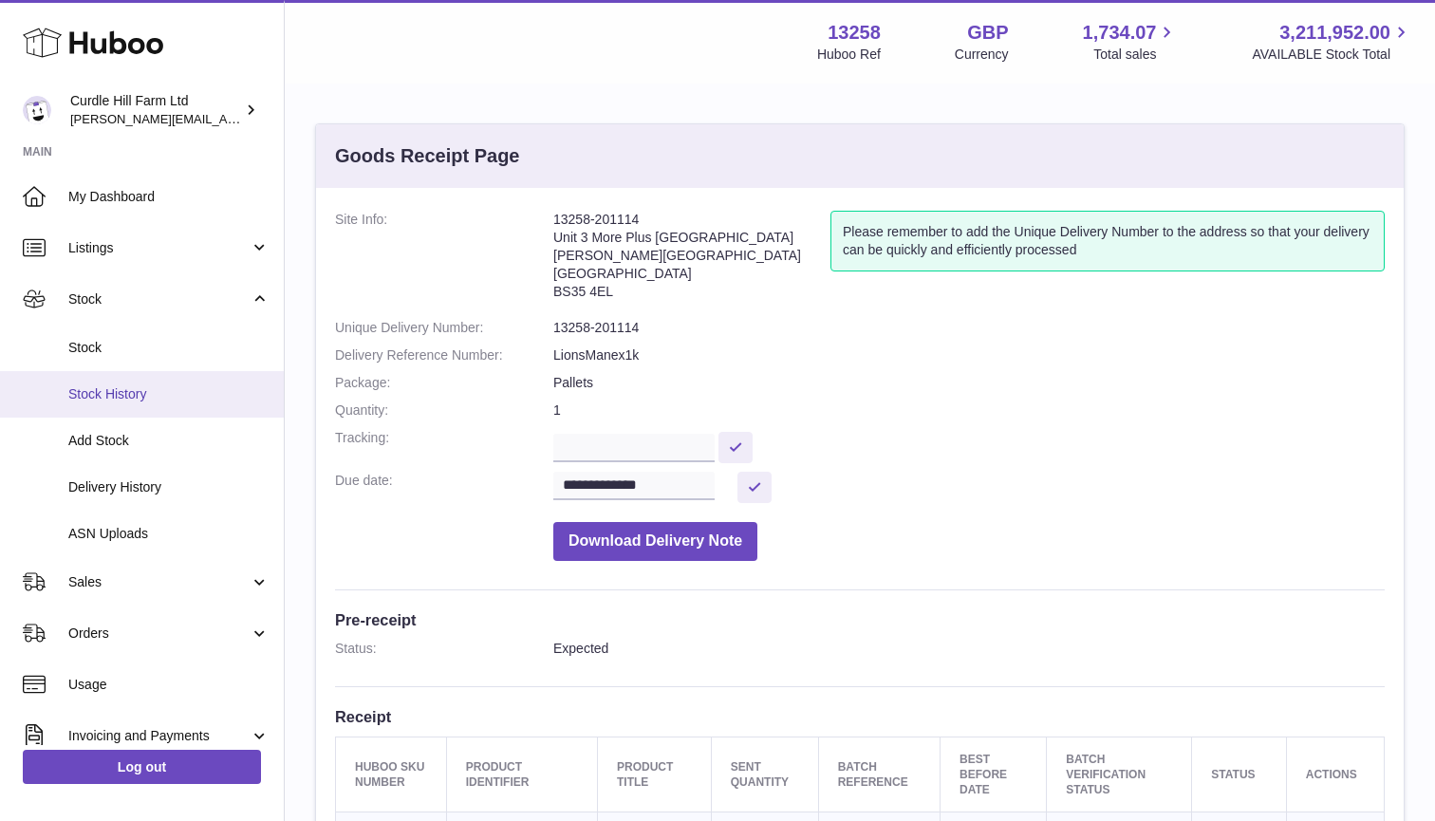
click at [120, 401] on link "Stock History" at bounding box center [142, 394] width 284 height 47
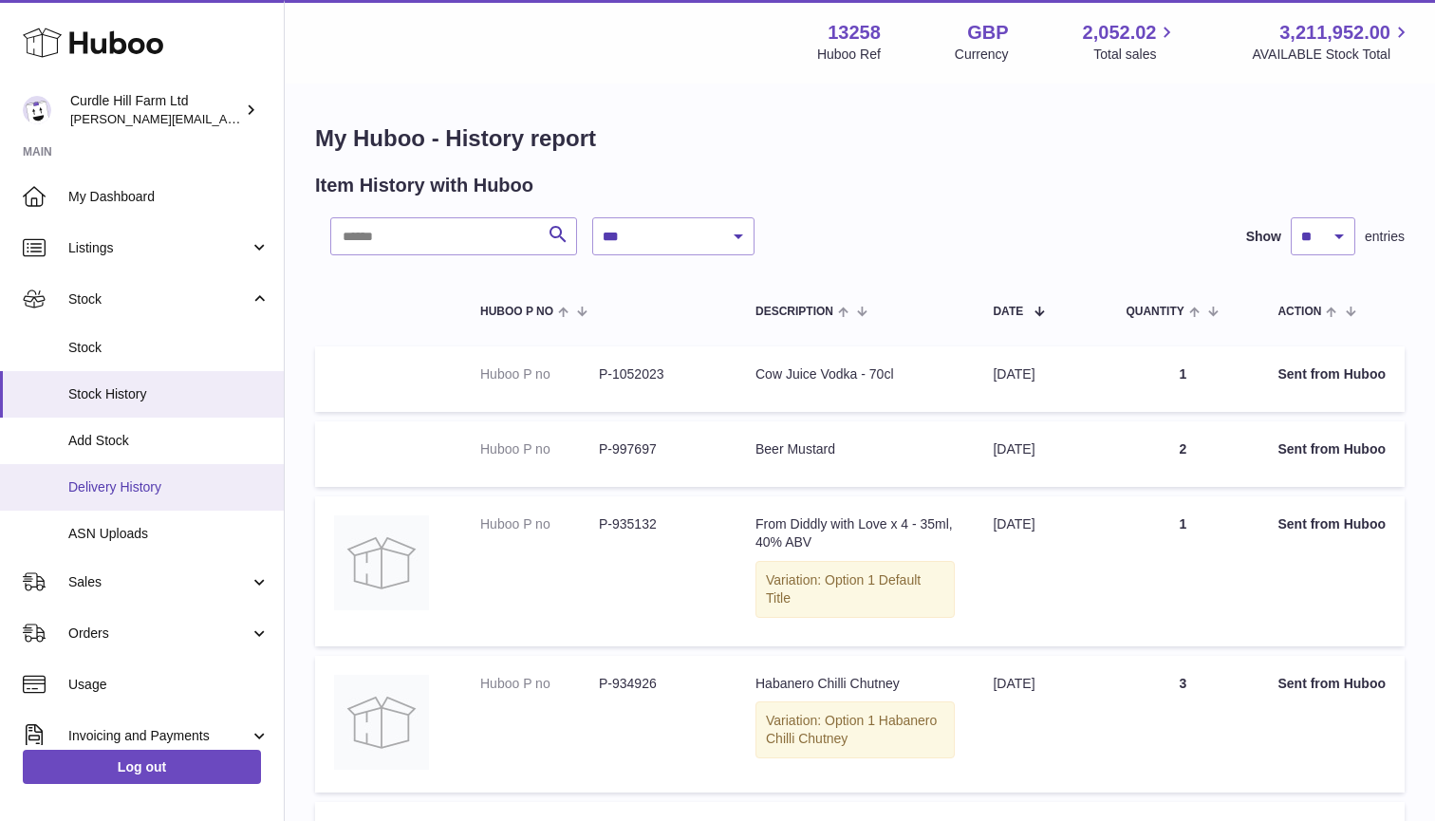
click at [114, 478] on span "Delivery History" at bounding box center [168, 487] width 201 height 18
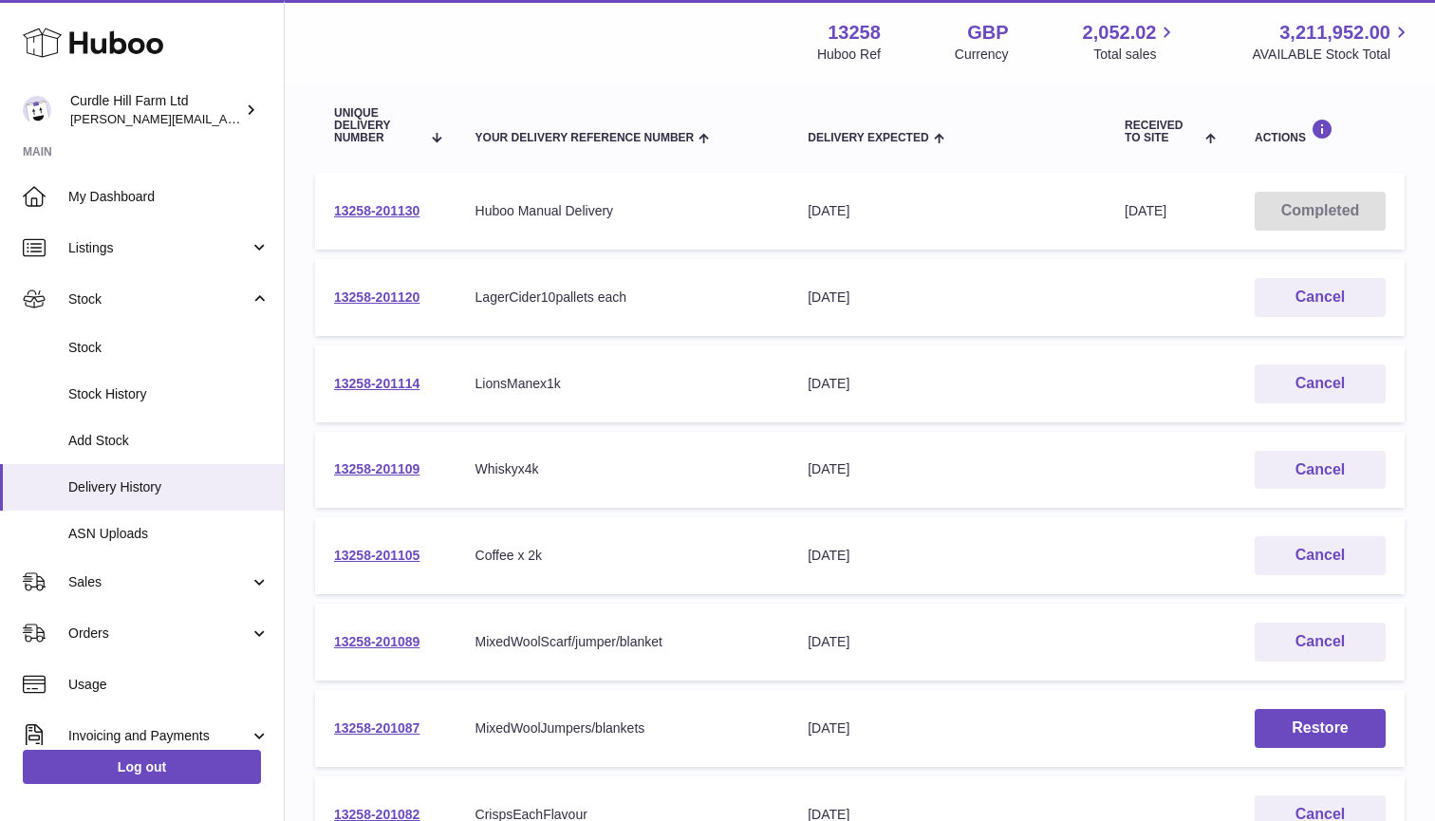
scroll to position [233, 0]
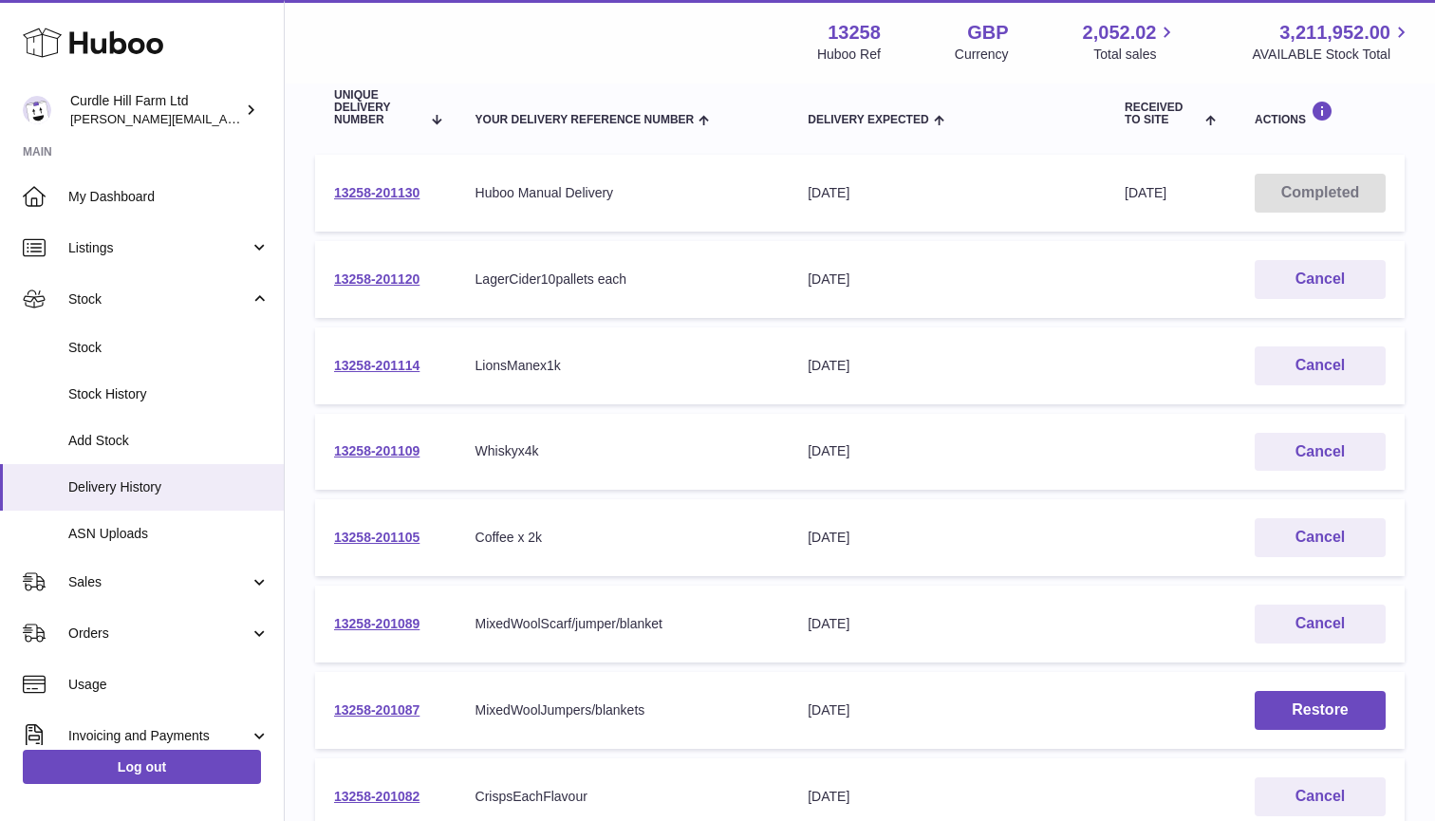
click at [508, 530] on div "Coffee x 2k" at bounding box center [623, 538] width 295 height 18
click at [431, 510] on td "13258-201105" at bounding box center [385, 537] width 141 height 77
click at [405, 530] on link "13258-201105" at bounding box center [376, 537] width 85 height 15
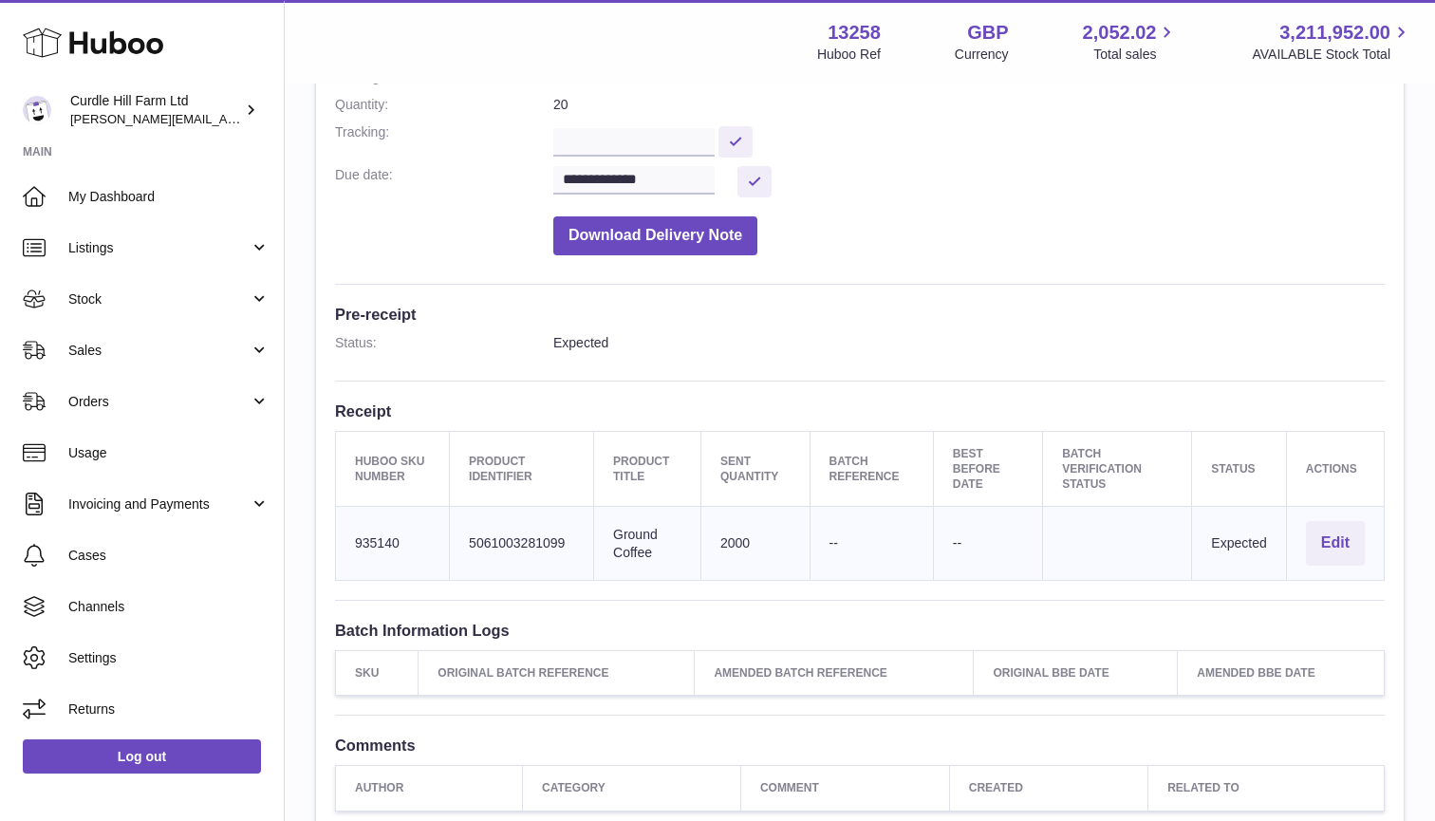
scroll to position [315, 0]
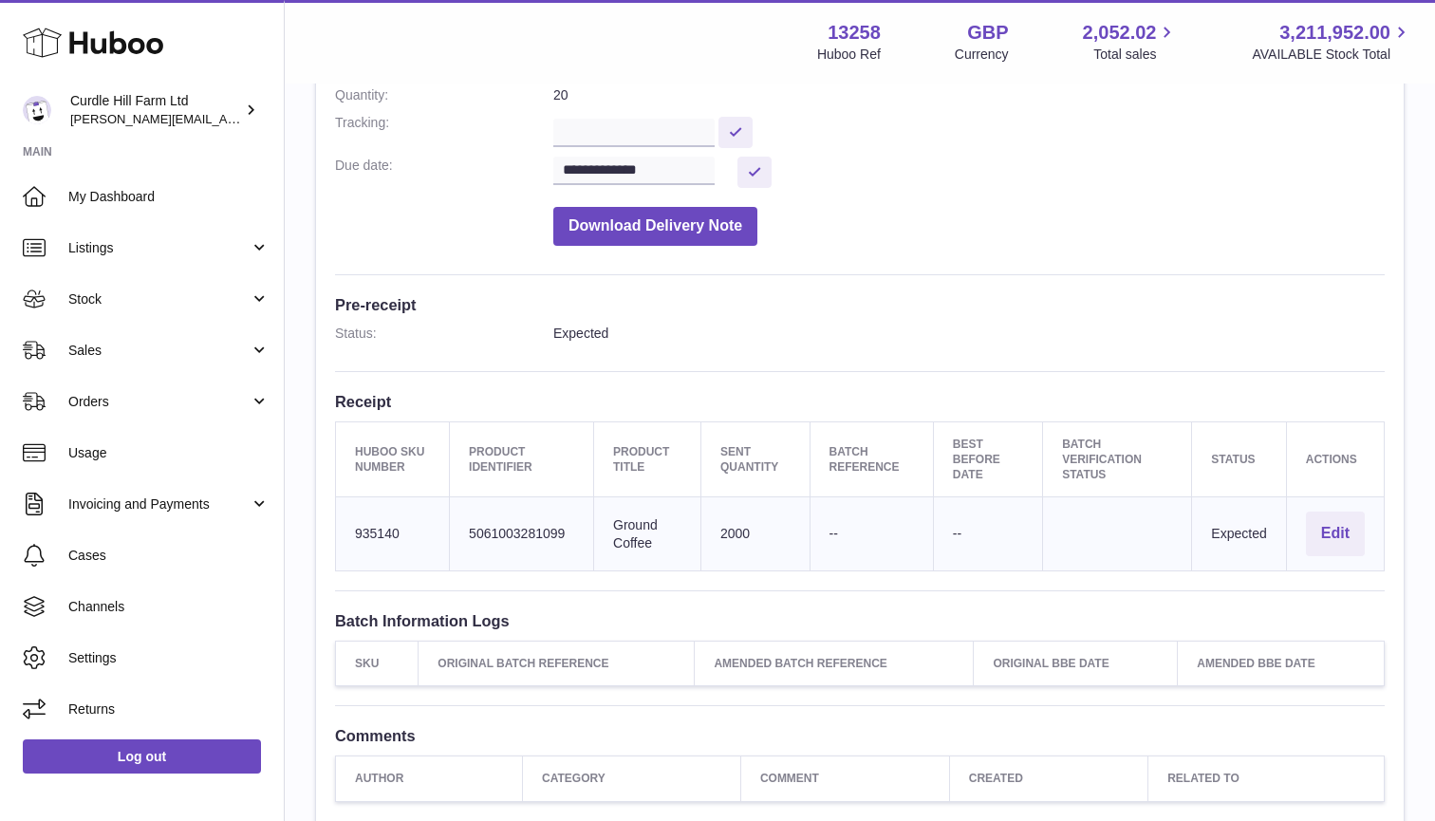
click at [1375, 523] on td "Actions Edit" at bounding box center [1335, 534] width 98 height 74
click at [1344, 523] on button "Edit" at bounding box center [1335, 534] width 59 height 45
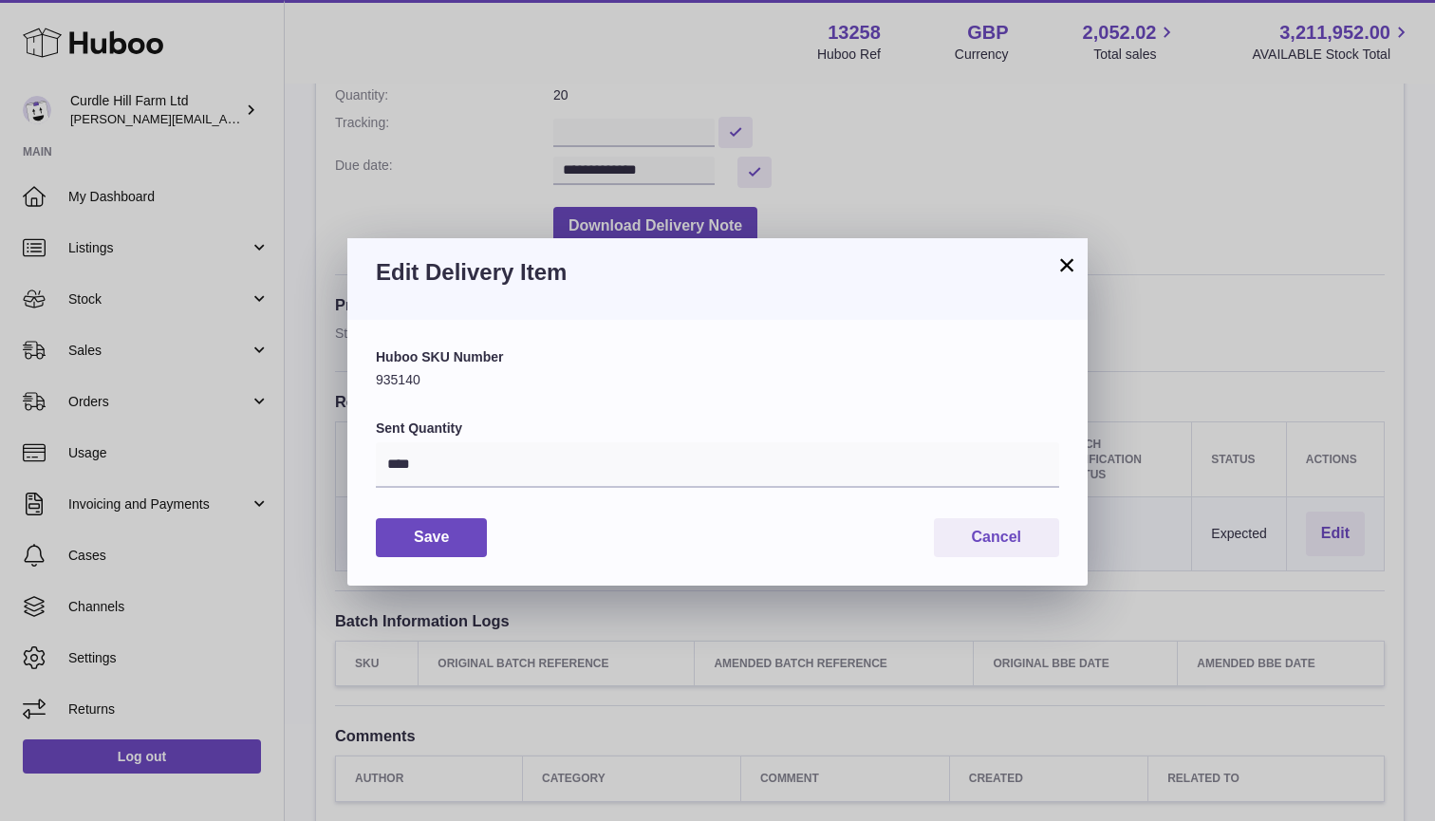
click at [437, 431] on label "Sent Quantity" at bounding box center [717, 429] width 683 height 18
click at [437, 442] on input "****" at bounding box center [717, 465] width 683 height 46
drag, startPoint x: 435, startPoint y: 458, endPoint x: 345, endPoint y: 458, distance: 90.2
click at [345, 458] on div "× Edit Delivery Item Huboo SKU Number 935140 Sent Quantity **** Save Cancel" at bounding box center [717, 410] width 1435 height 821
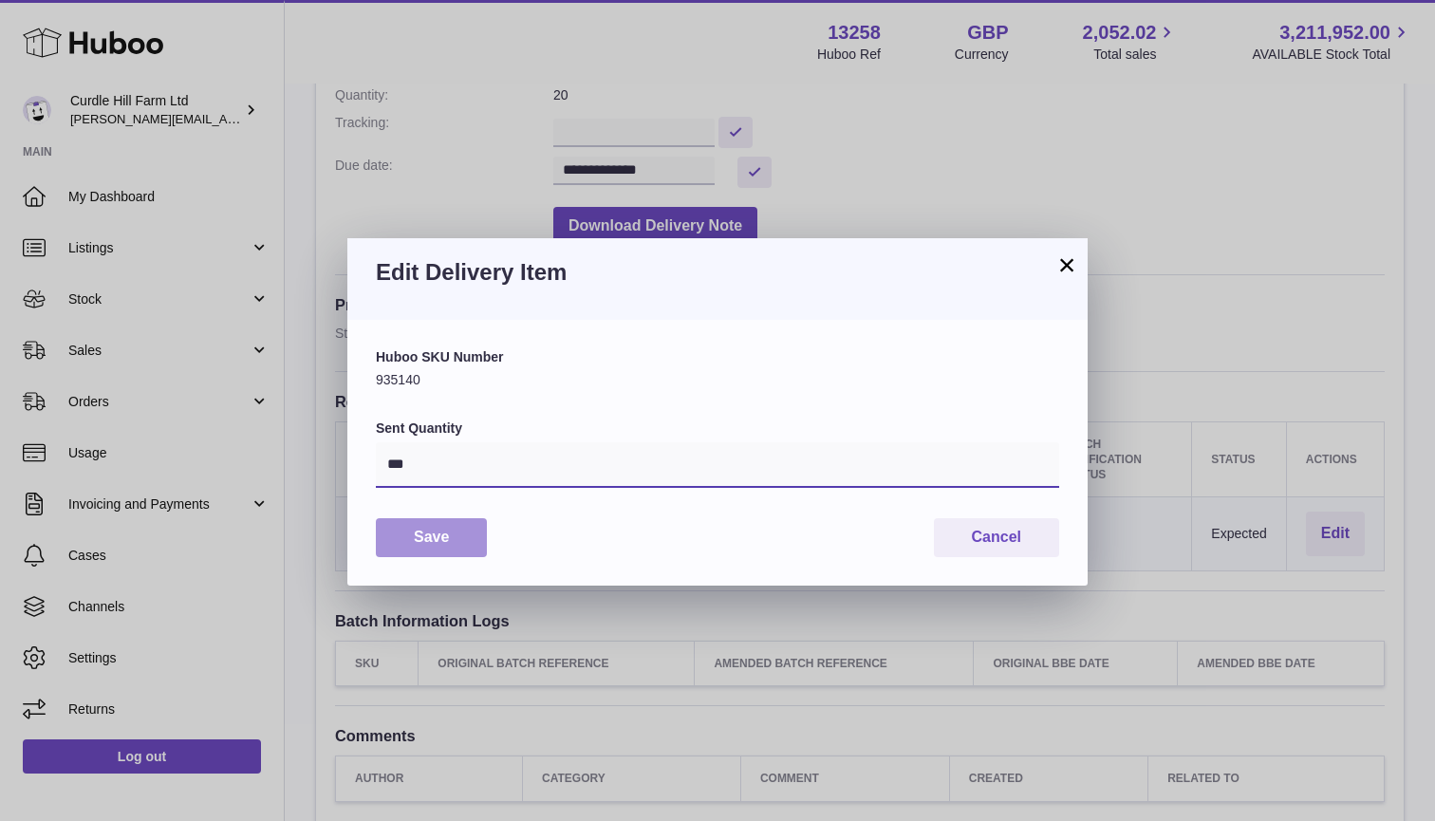
type input "***"
click at [423, 550] on button "Save" at bounding box center [431, 537] width 111 height 39
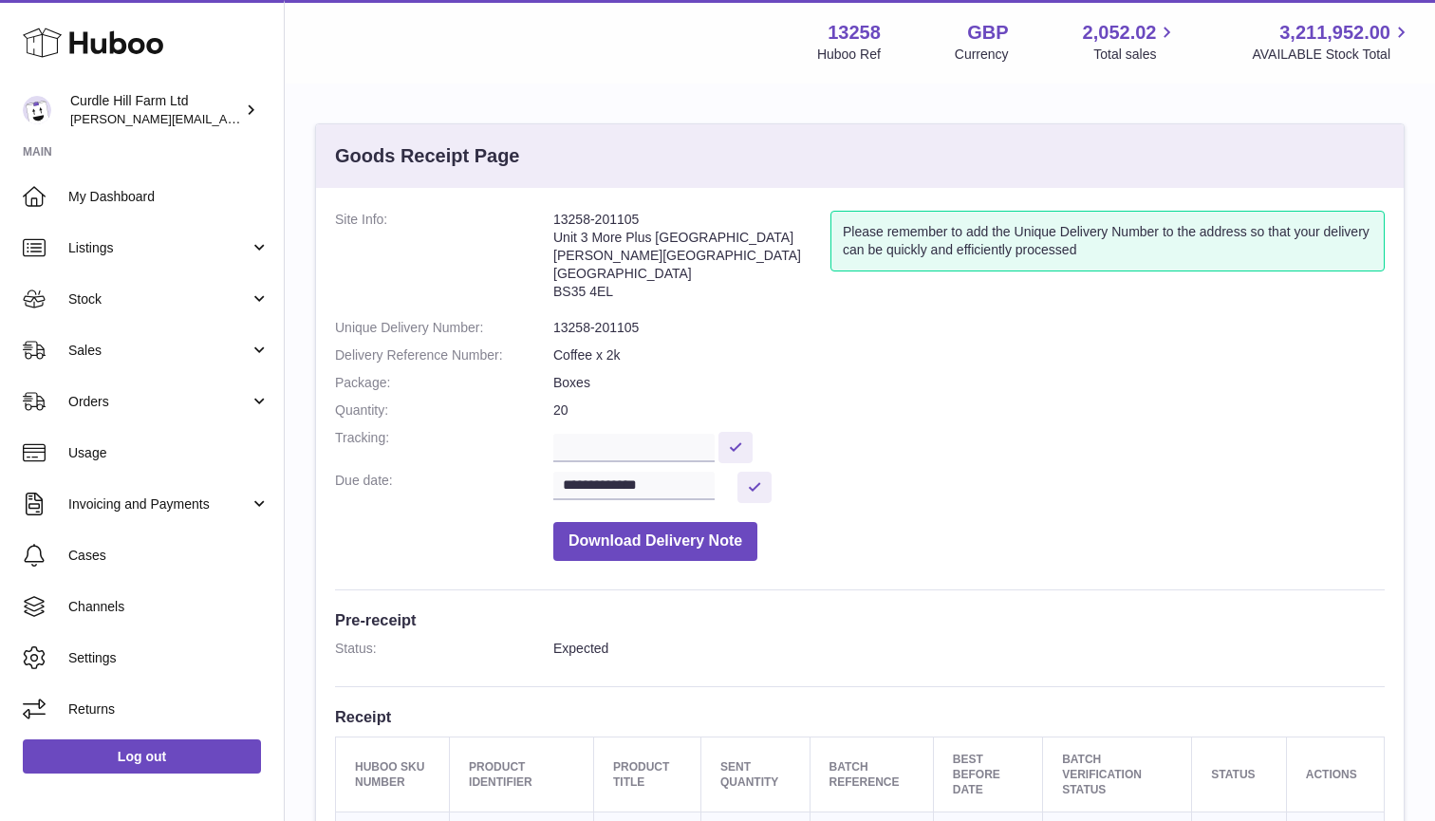
scroll to position [0, 0]
drag, startPoint x: 556, startPoint y: 218, endPoint x: 647, endPoint y: 214, distance: 91.3
click at [647, 214] on address "13258-201105 Unit 3 More Plus Central Park Hudson Avenue Severn Beach BS35 4EL" at bounding box center [691, 260] width 277 height 99
click at [90, 253] on span "Listings" at bounding box center [158, 248] width 181 height 18
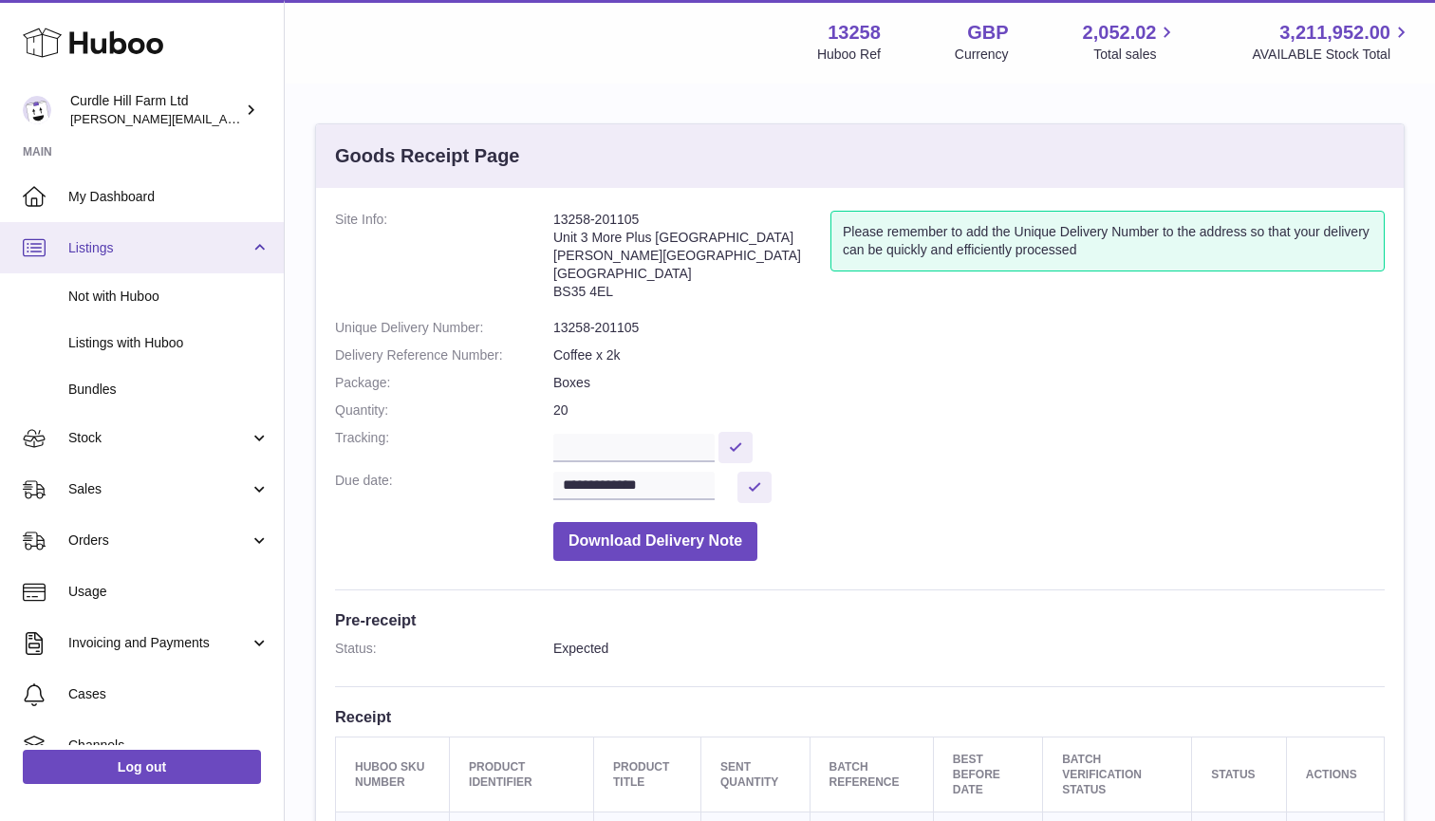
click at [90, 253] on span "Listings" at bounding box center [158, 248] width 181 height 18
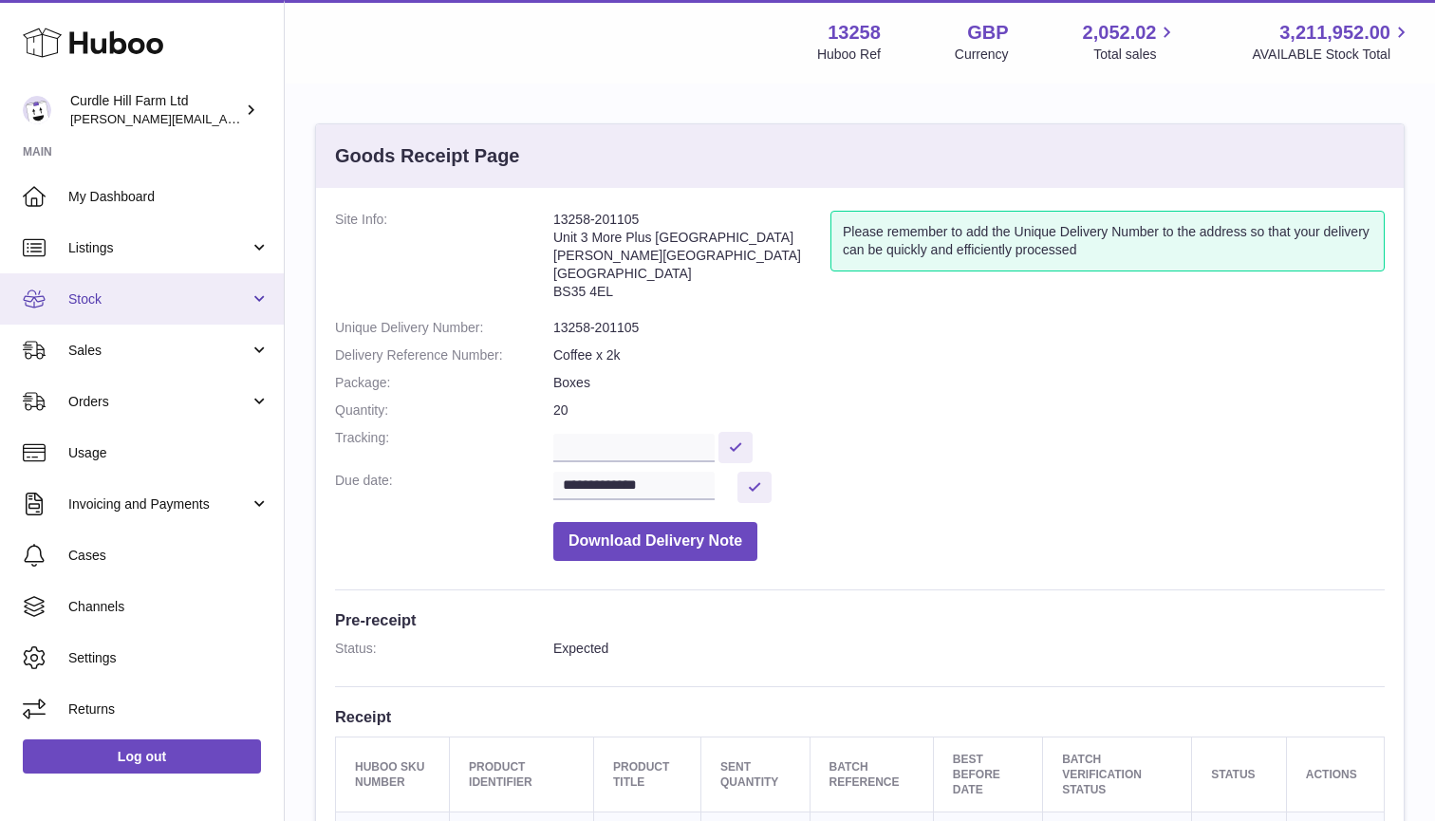
click at [251, 320] on link "Stock" at bounding box center [142, 298] width 284 height 51
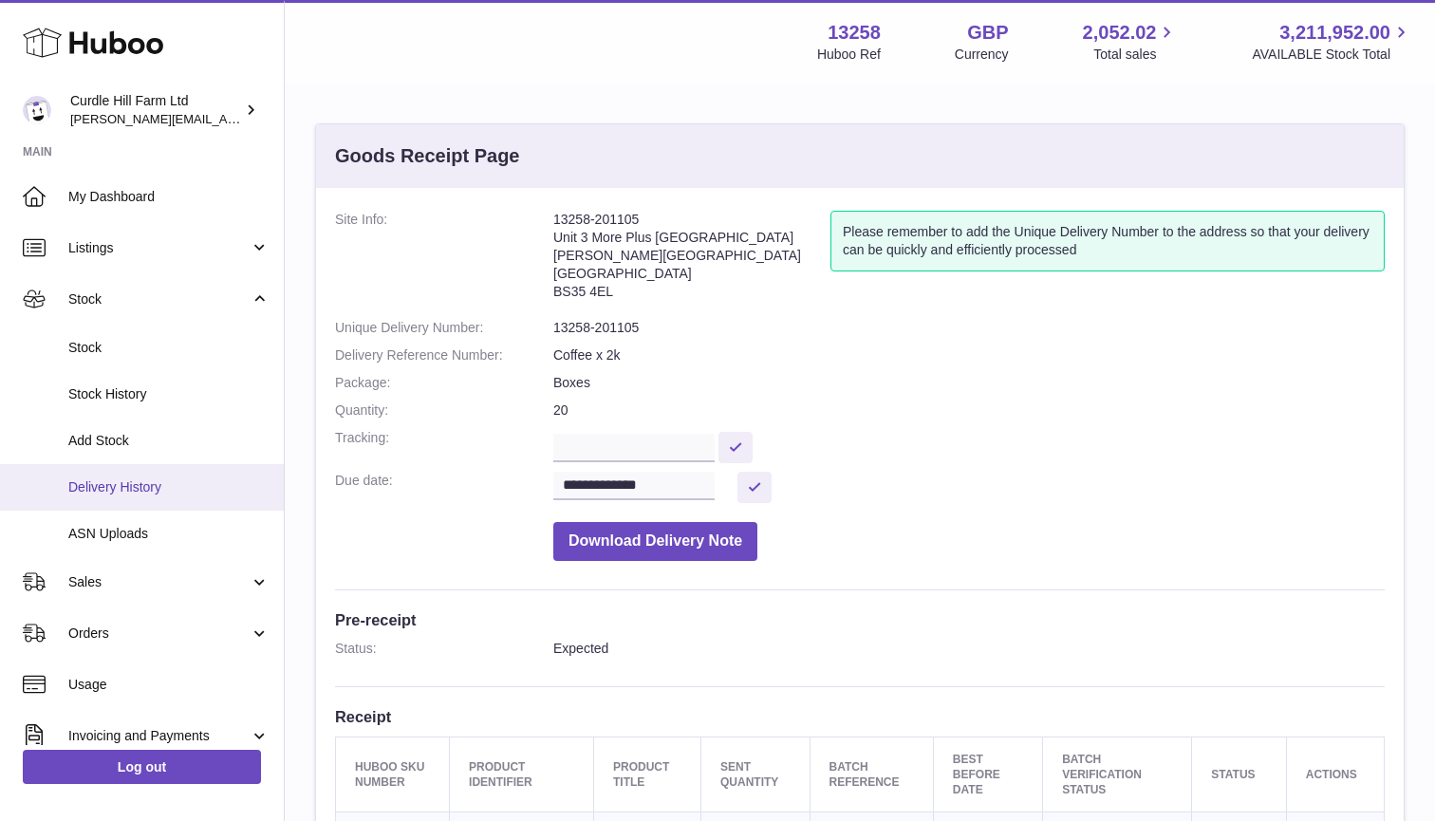
click at [156, 501] on link "Delivery History" at bounding box center [142, 487] width 284 height 47
